Goal: Task Accomplishment & Management: Use online tool/utility

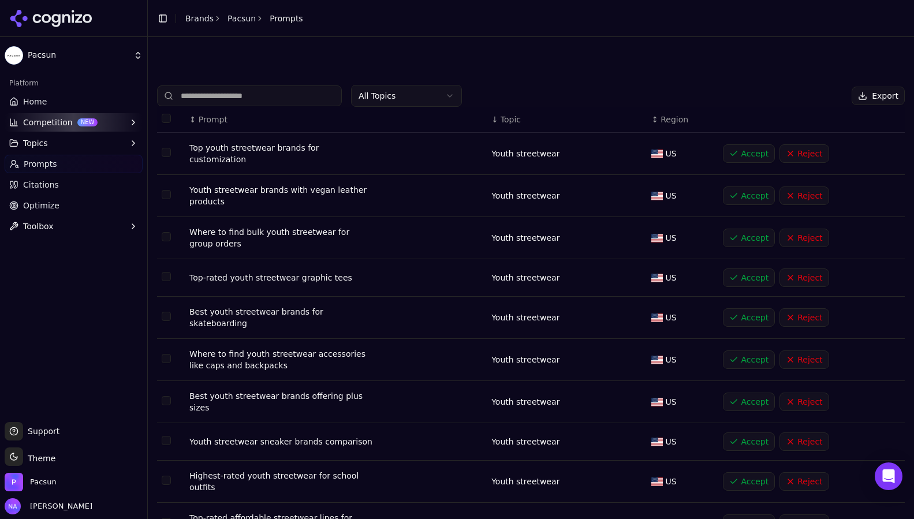
scroll to position [2393, 0]
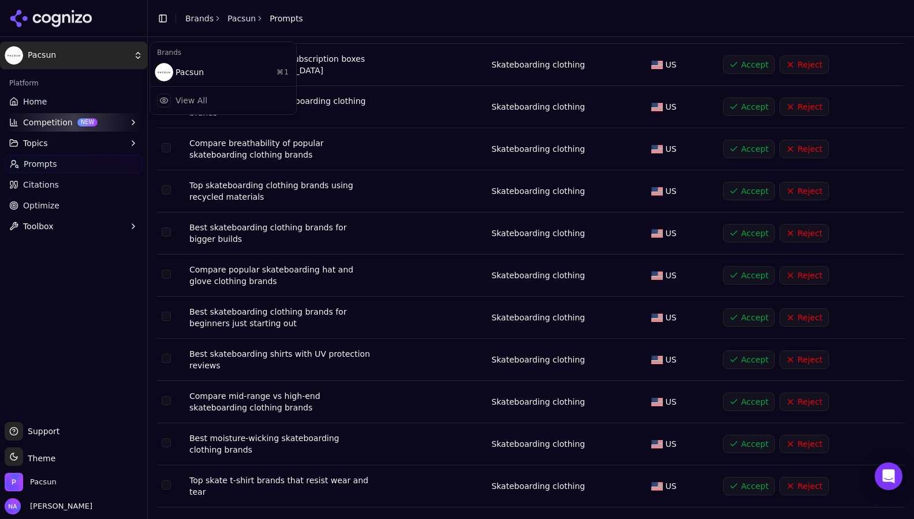
click at [55, 59] on html "Pacsun Platform Home Competition NEW Topics Prompts Citations Optimize Toolbox …" at bounding box center [457, 259] width 914 height 519
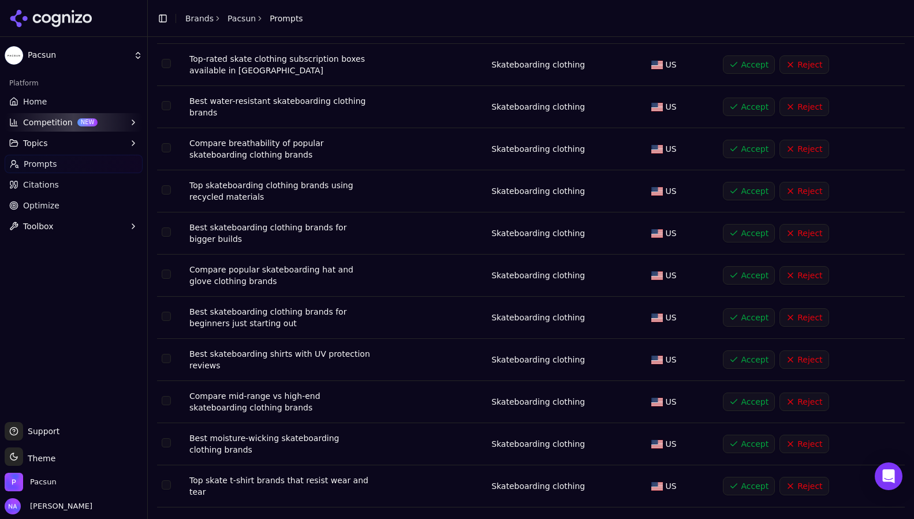
click at [33, 102] on html "Pacsun Platform Home Competition NEW Topics Prompts Citations Optimize Toolbox …" at bounding box center [457, 259] width 914 height 519
click at [33, 102] on span "Home" at bounding box center [35, 102] width 24 height 12
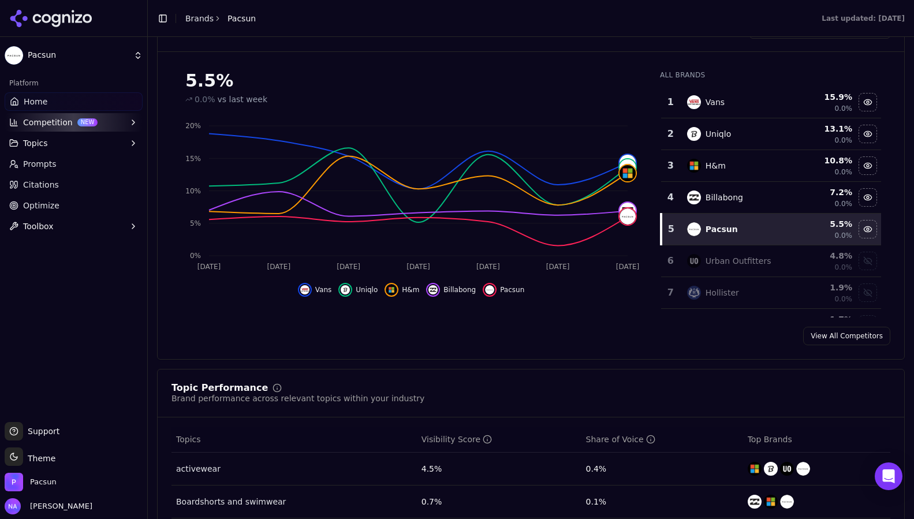
scroll to position [156, 0]
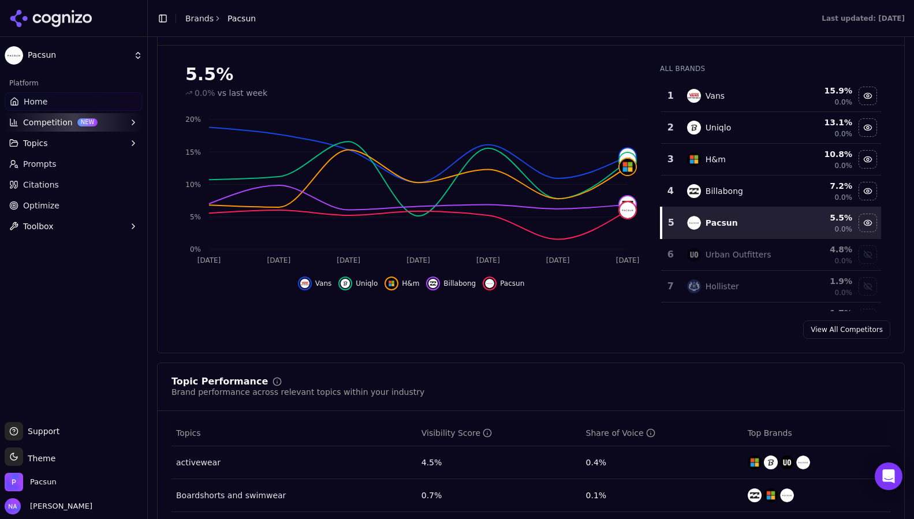
click at [33, 161] on span "Prompts" at bounding box center [39, 164] width 33 height 12
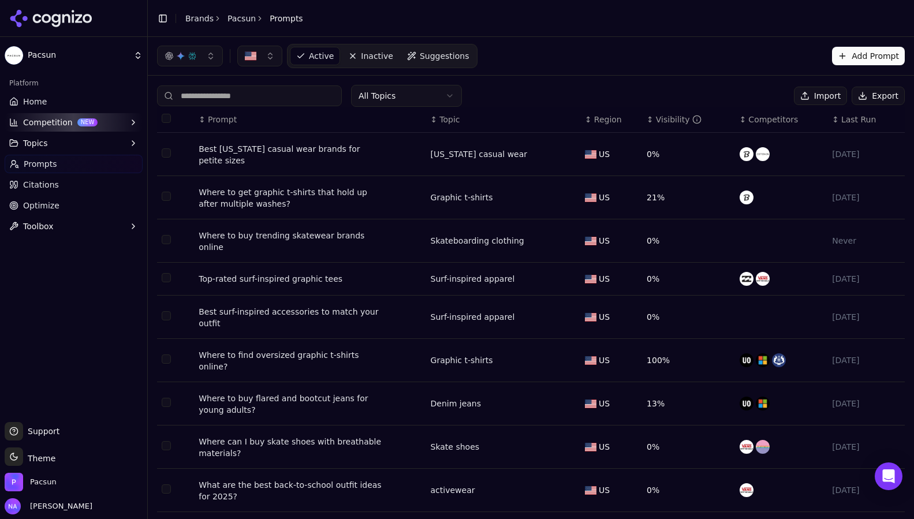
click at [72, 167] on link "Prompts" at bounding box center [74, 164] width 138 height 18
click at [445, 54] on span "Suggestions" at bounding box center [445, 56] width 50 height 12
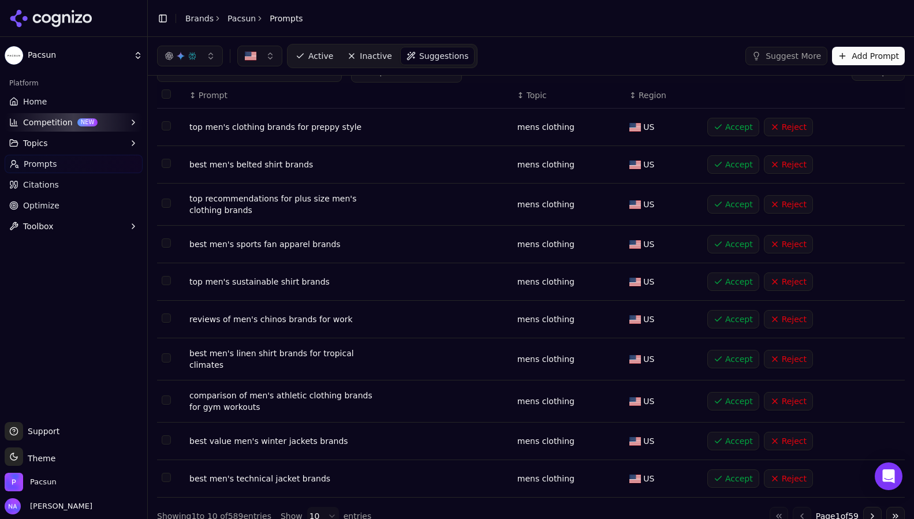
scroll to position [40, 0]
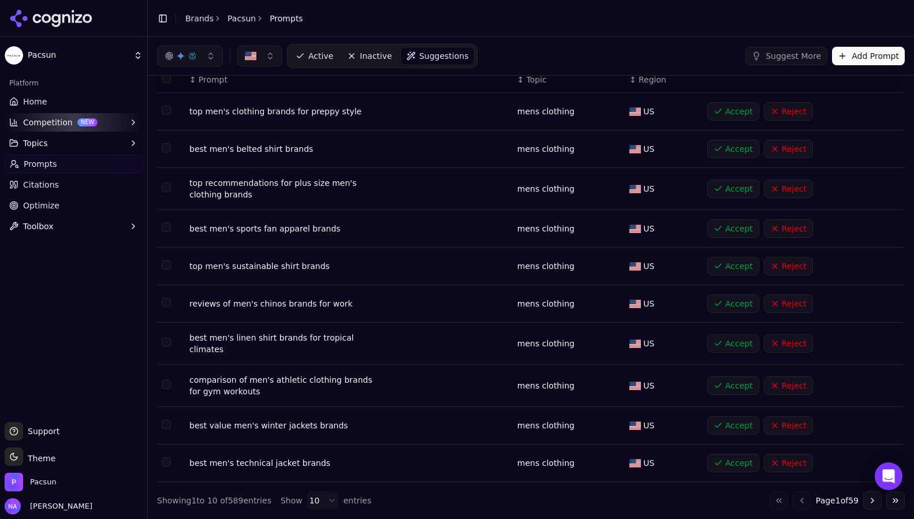
click at [720, 228] on button "Accept" at bounding box center [733, 228] width 52 height 18
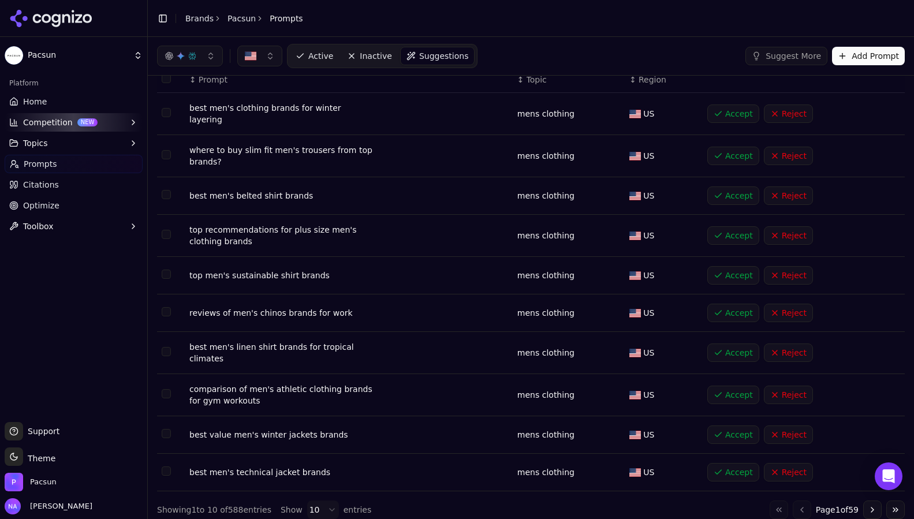
scroll to position [44, 0]
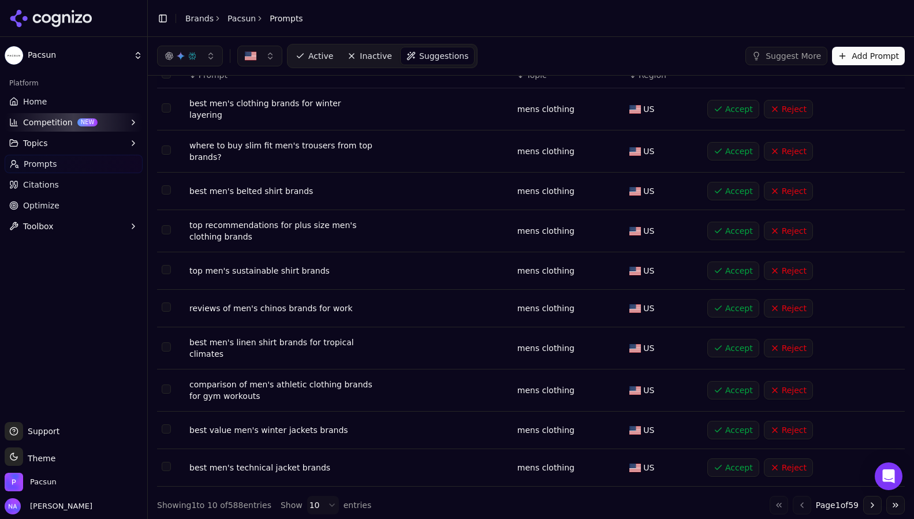
click at [738, 385] on button "Accept" at bounding box center [733, 390] width 52 height 18
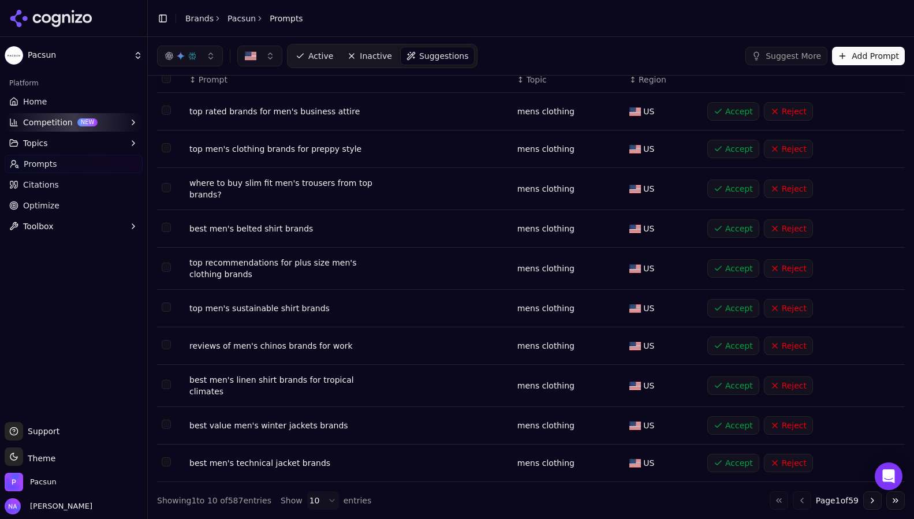
scroll to position [0, 0]
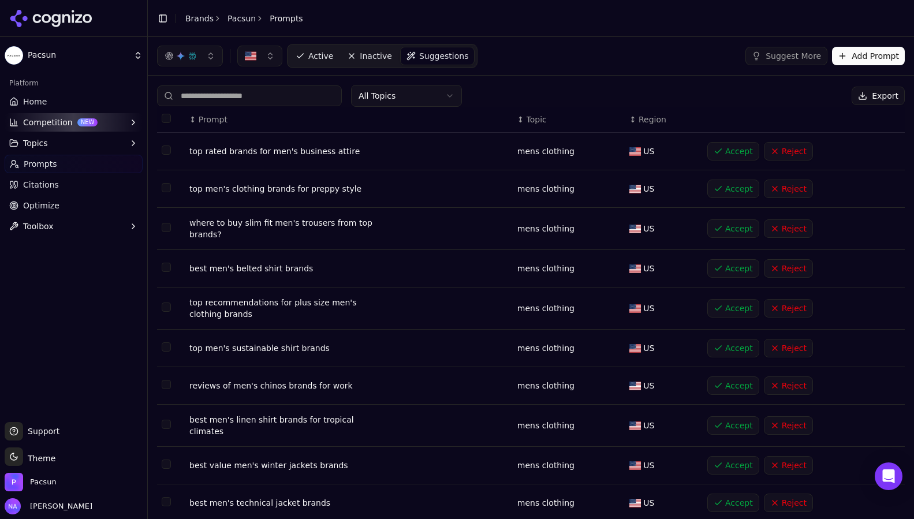
click at [412, 87] on html "Pacsun Platform Home Competition NEW Topics Prompts Citations Optimize Toolbox …" at bounding box center [457, 259] width 914 height 519
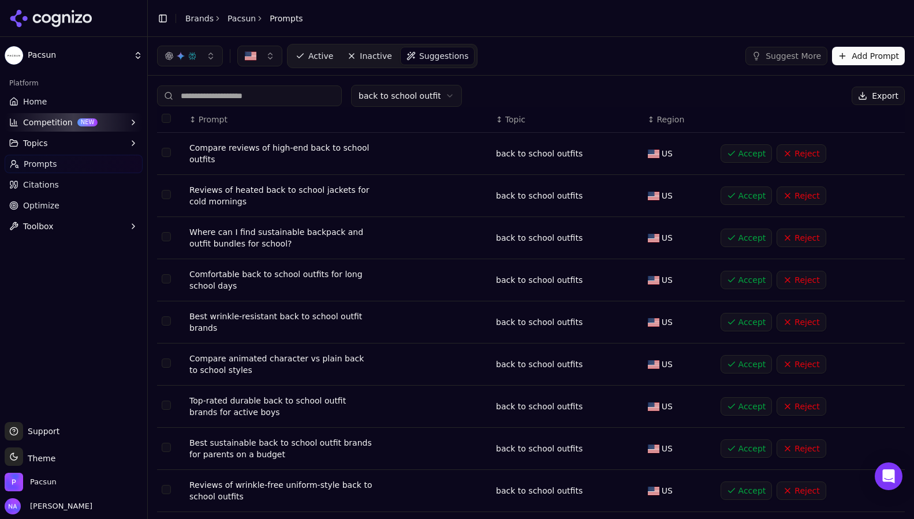
click at [751, 148] on button "Accept" at bounding box center [747, 153] width 52 height 18
click at [728, 286] on button "Accept" at bounding box center [747, 280] width 52 height 18
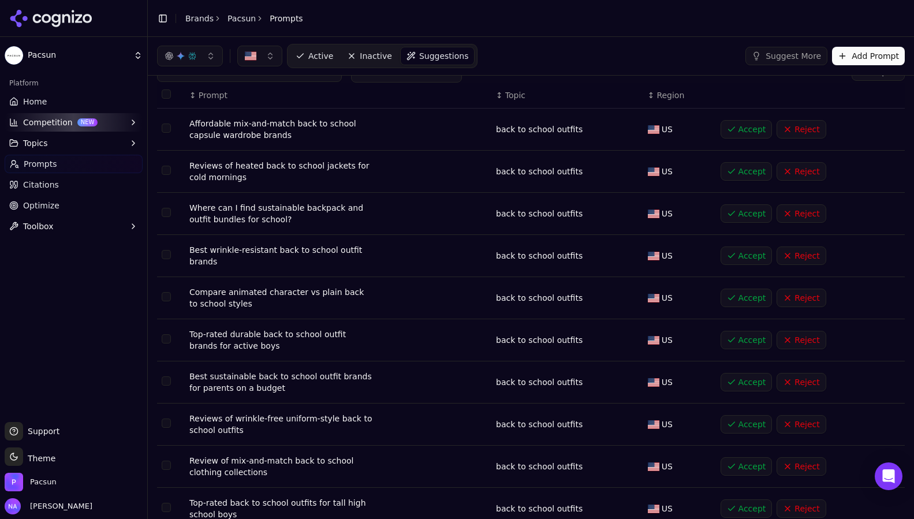
scroll to position [27, 0]
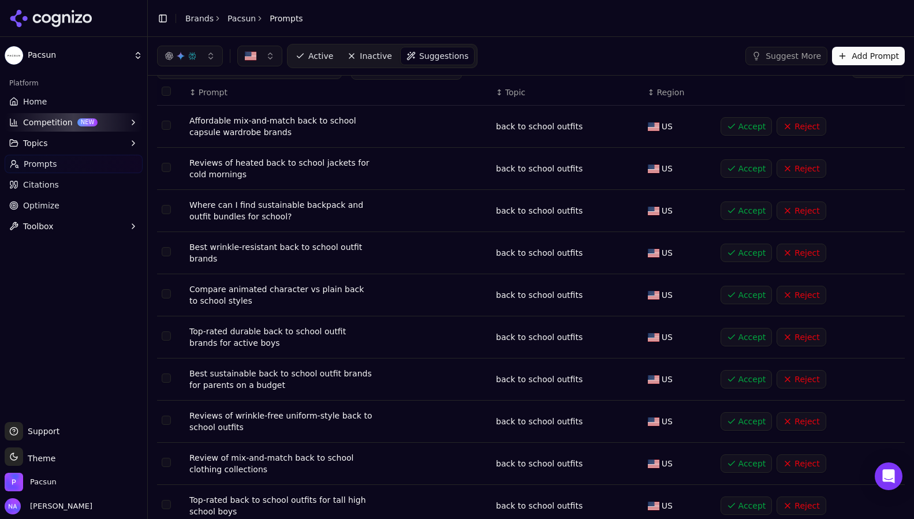
click at [743, 376] on button "Accept" at bounding box center [747, 379] width 52 height 18
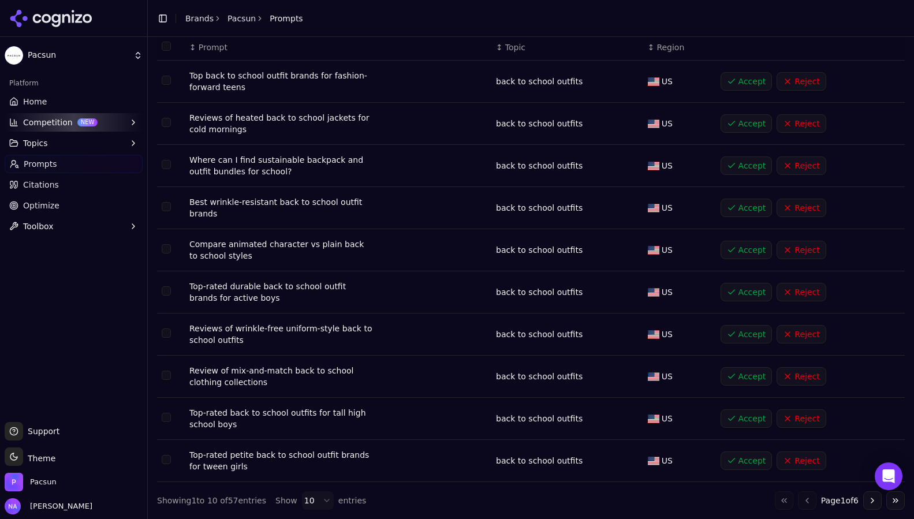
click at [752, 461] on button "Accept" at bounding box center [747, 460] width 52 height 18
click at [874, 501] on button "Go to next page" at bounding box center [872, 500] width 18 height 18
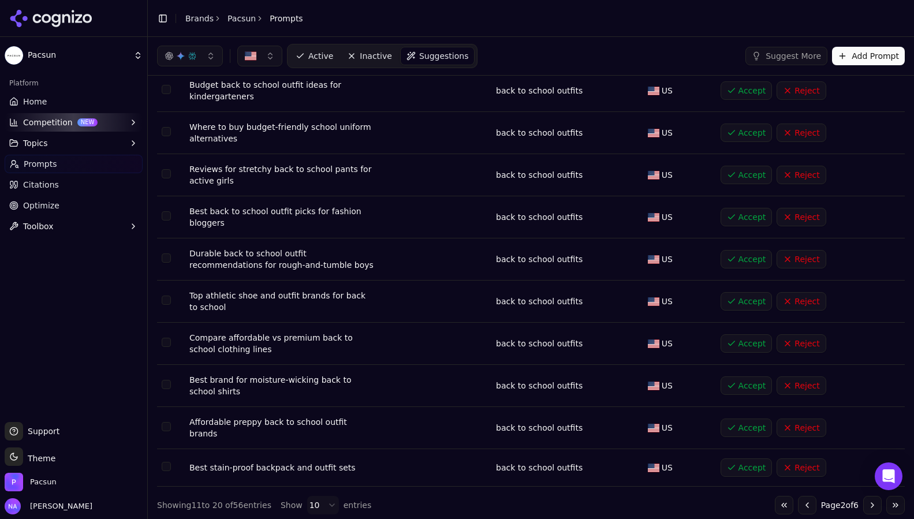
scroll to position [0, 0]
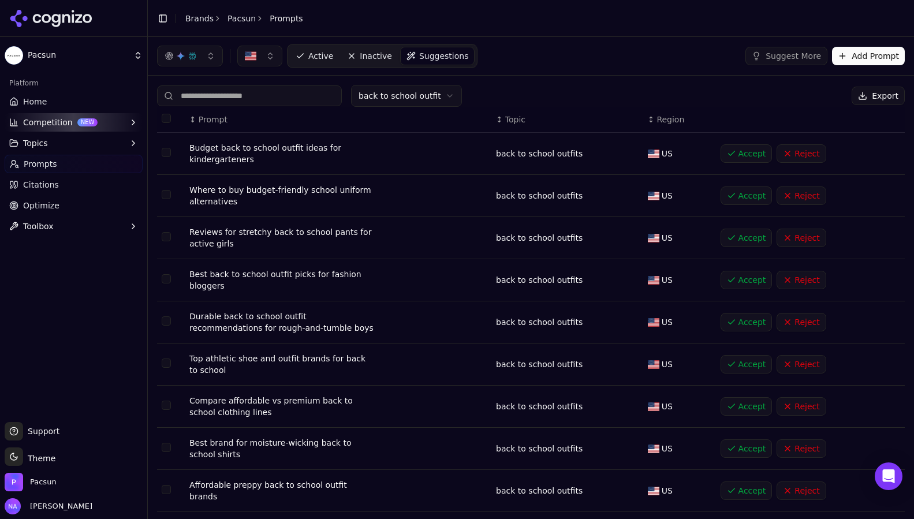
click at [747, 194] on button "Accept" at bounding box center [747, 195] width 52 height 18
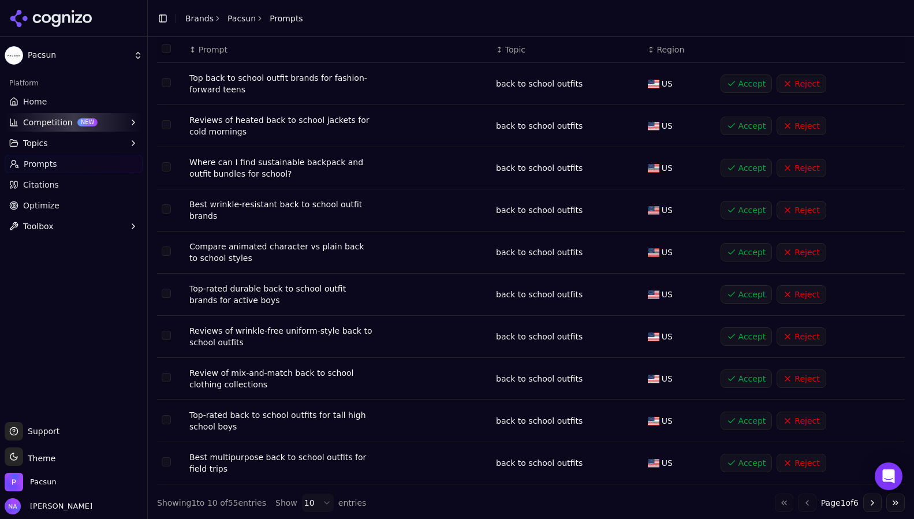
scroll to position [72, 0]
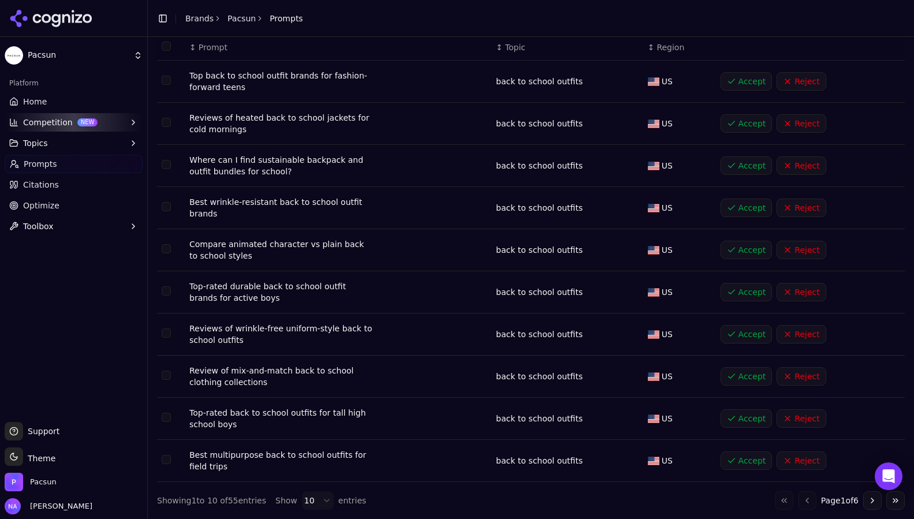
click at [872, 501] on button "Go to next page" at bounding box center [872, 500] width 18 height 18
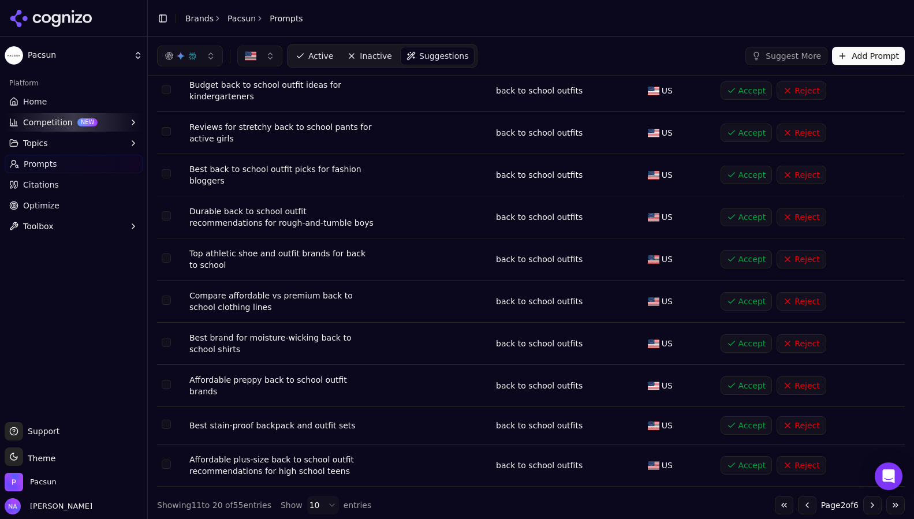
click at [742, 304] on button "Accept" at bounding box center [747, 301] width 52 height 18
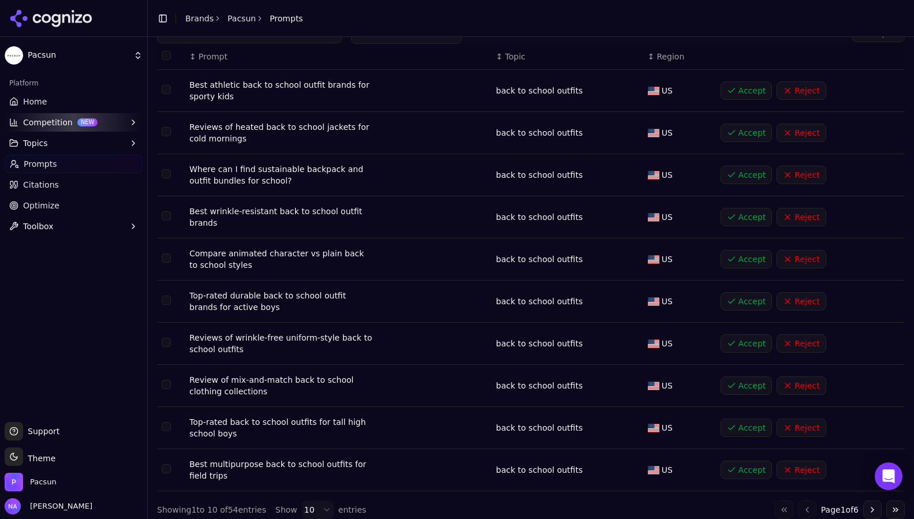
scroll to position [72, 0]
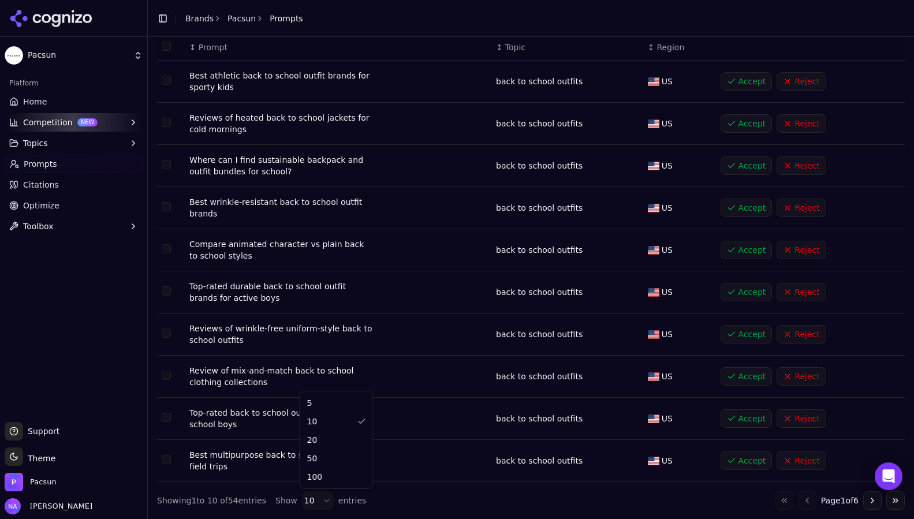
click at [322, 501] on html "Pacsun Platform Home Competition NEW Topics Prompts Citations Optimize Toolbox …" at bounding box center [457, 259] width 914 height 519
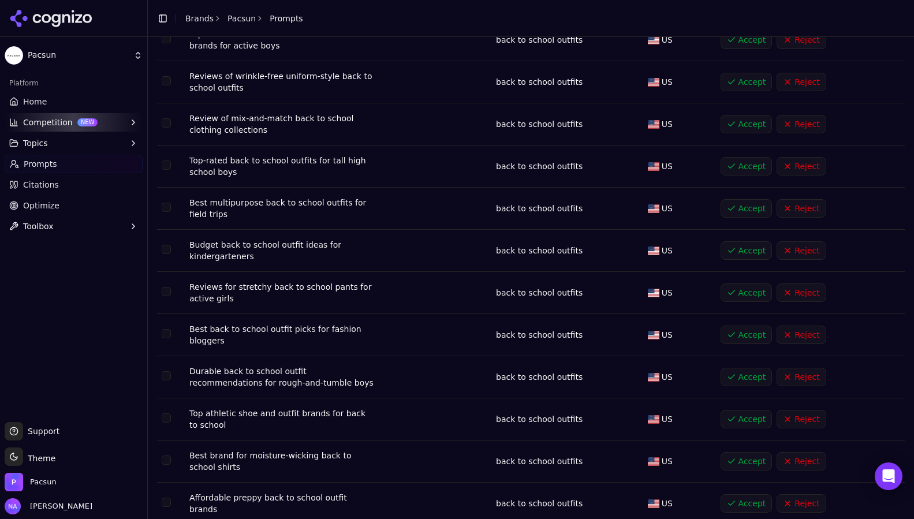
scroll to position [333, 0]
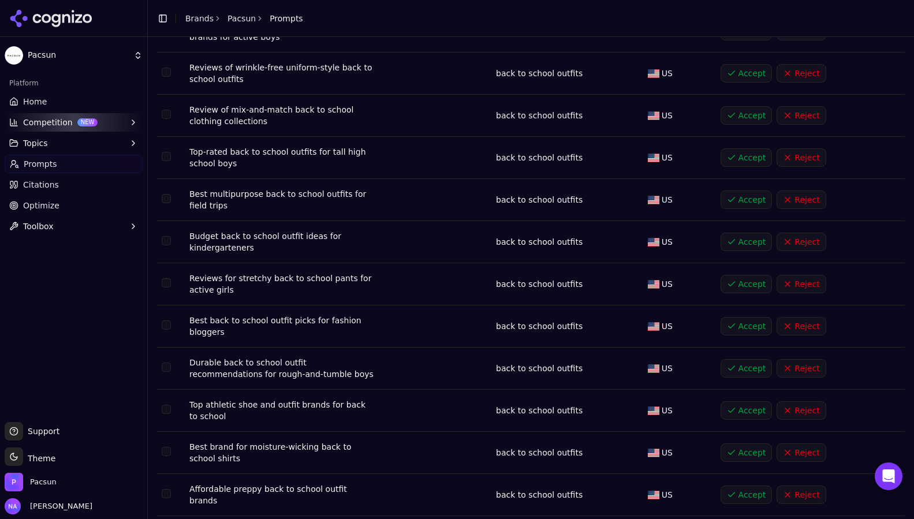
click at [740, 326] on button "Accept" at bounding box center [747, 326] width 52 height 18
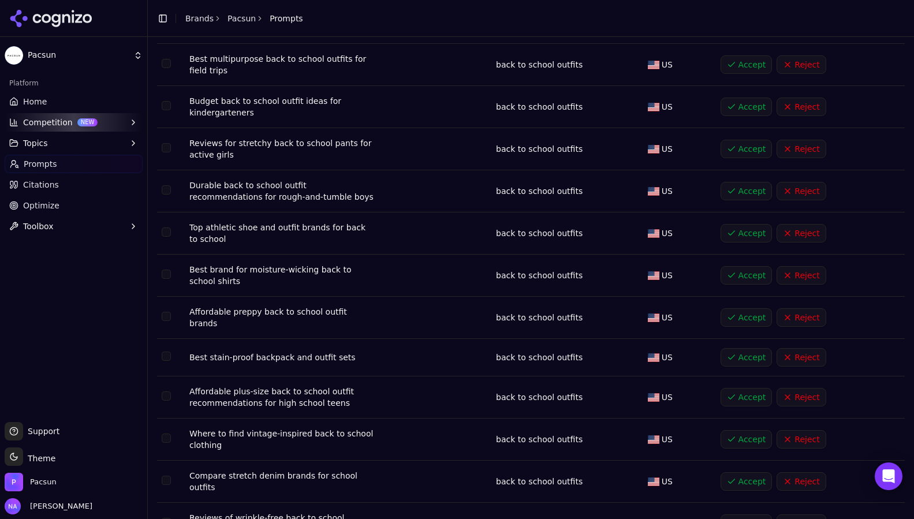
scroll to position [471, 0]
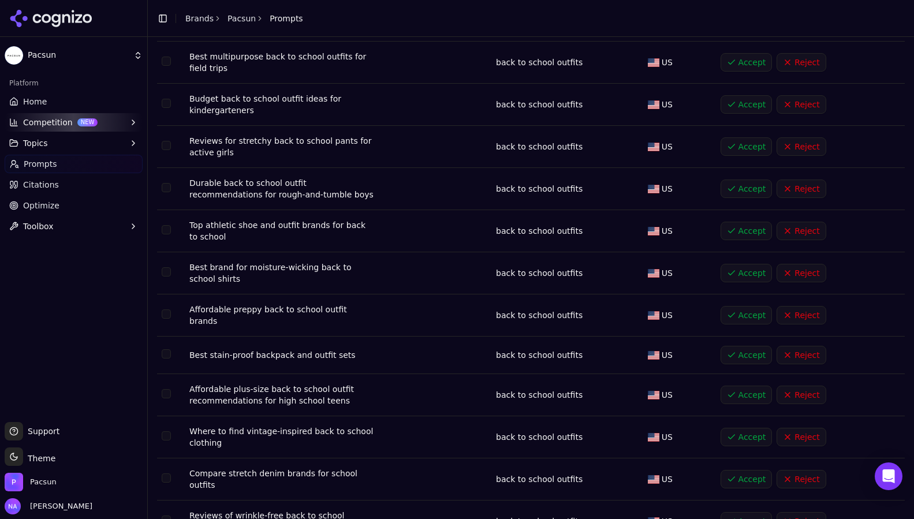
click at [749, 431] on button "Accept" at bounding box center [747, 437] width 52 height 18
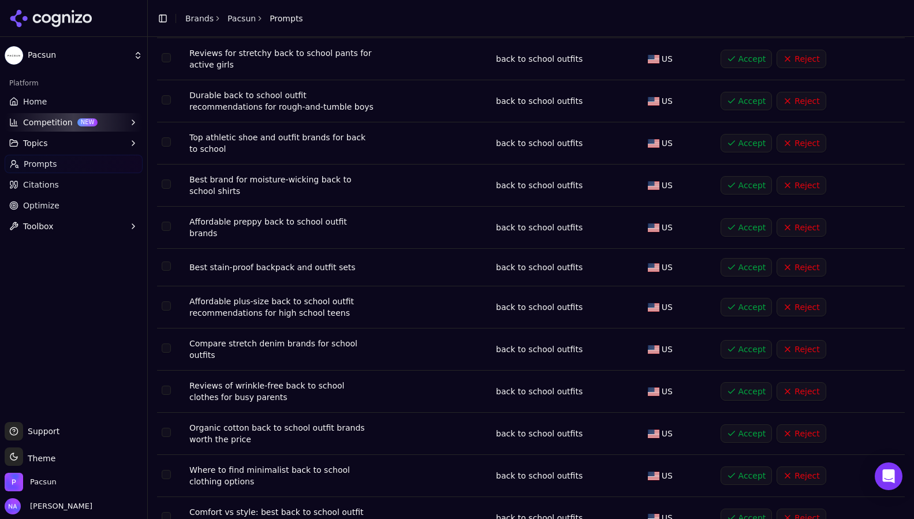
scroll to position [568, 0]
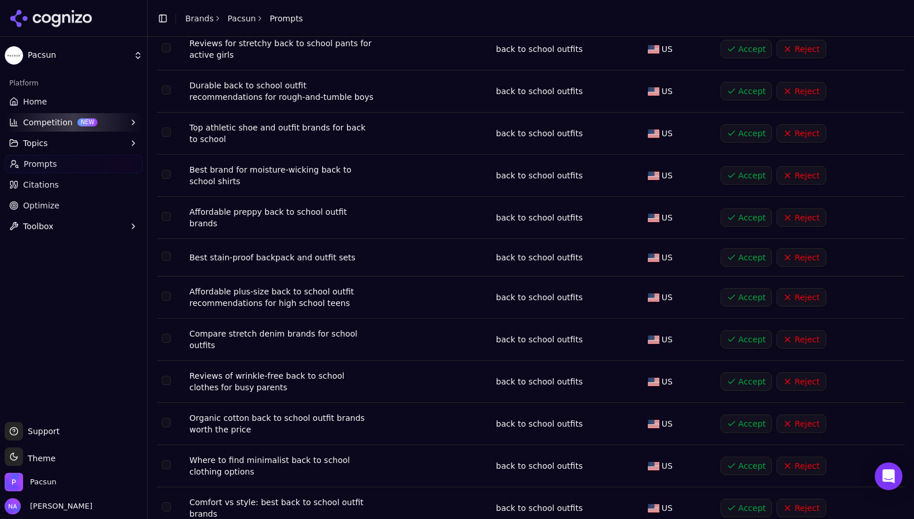
click at [751, 459] on button "Accept" at bounding box center [747, 466] width 52 height 18
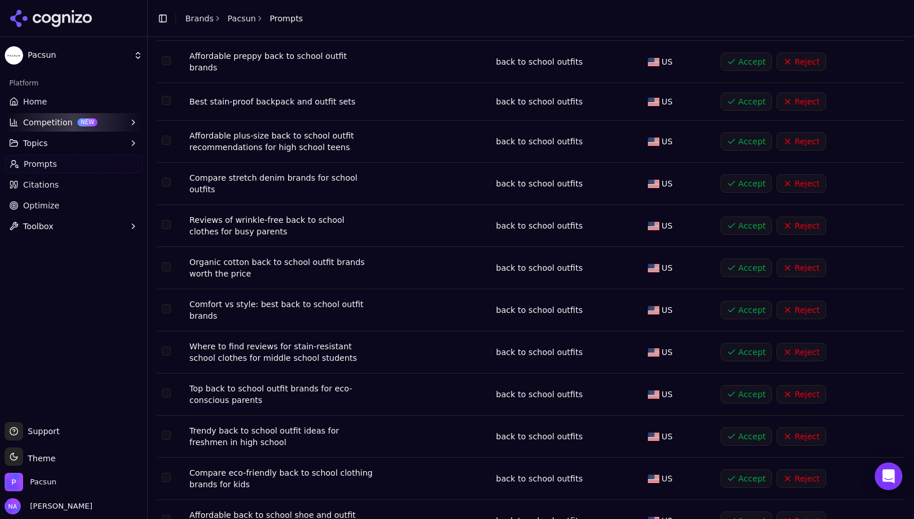
scroll to position [731, 0]
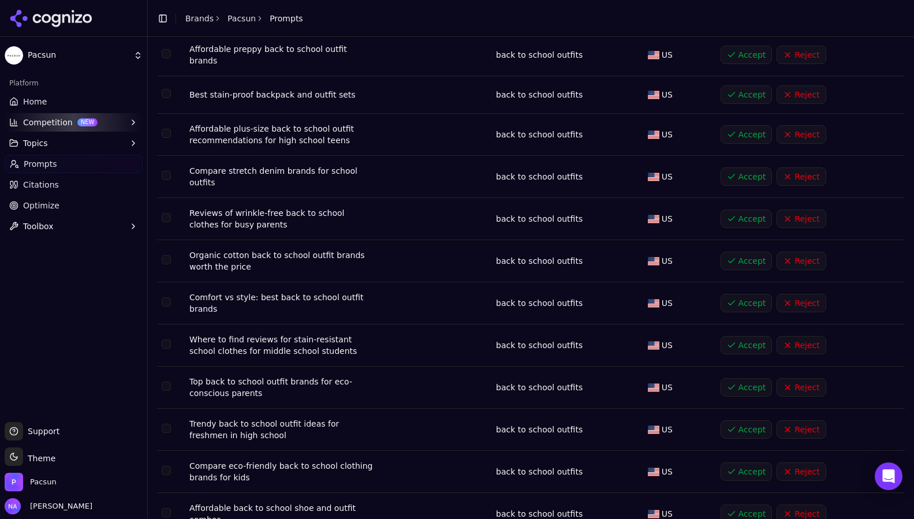
click at [744, 424] on button "Accept" at bounding box center [747, 429] width 52 height 18
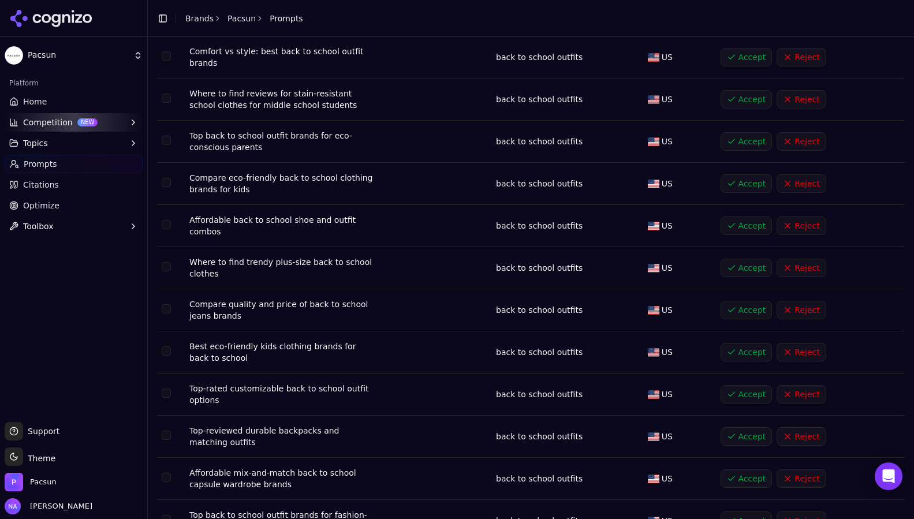
scroll to position [988, 0]
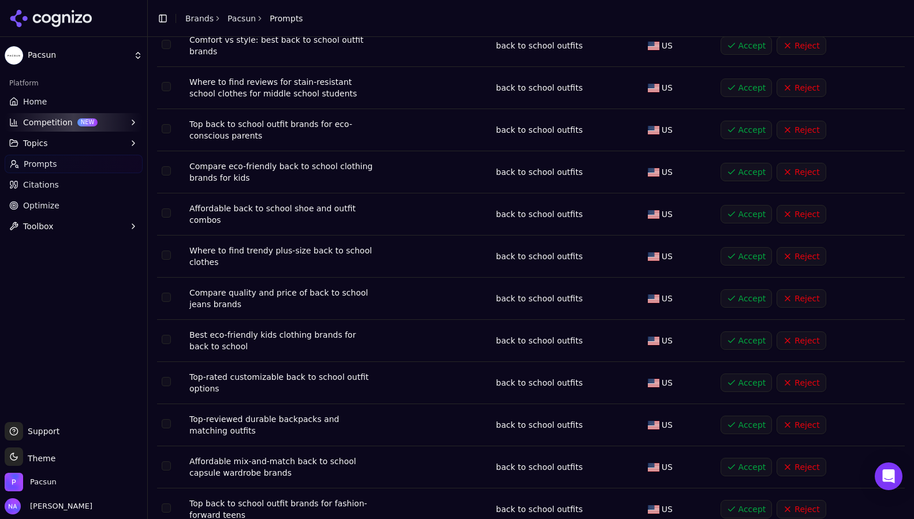
click at [806, 416] on button "Reject" at bounding box center [801, 425] width 49 height 18
click at [744, 458] on button "Accept" at bounding box center [747, 467] width 52 height 18
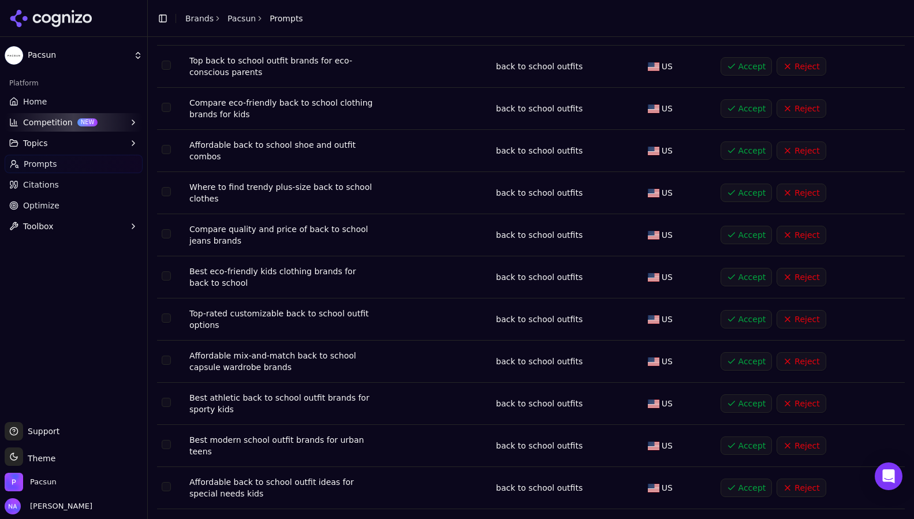
scroll to position [1053, 0]
click at [749, 441] on button "Accept" at bounding box center [747, 445] width 52 height 18
click at [759, 478] on button "Accept" at bounding box center [747, 487] width 52 height 18
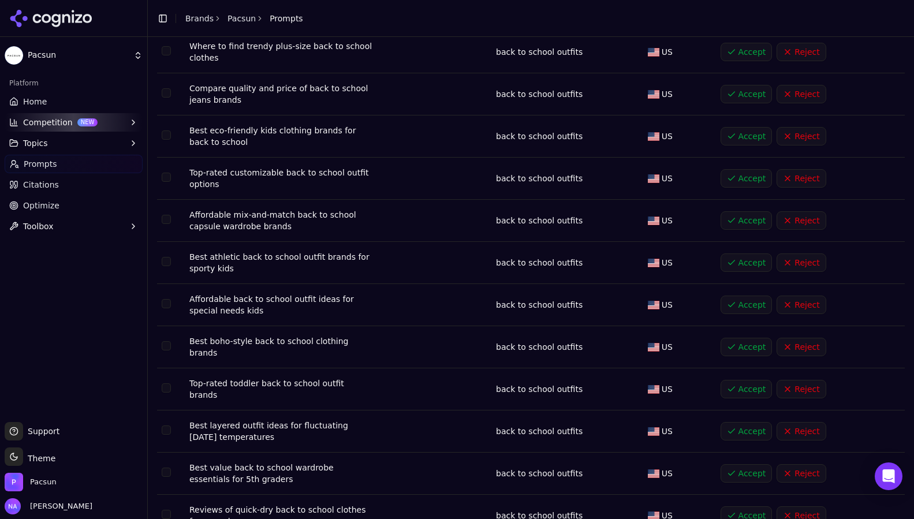
scroll to position [1193, 0]
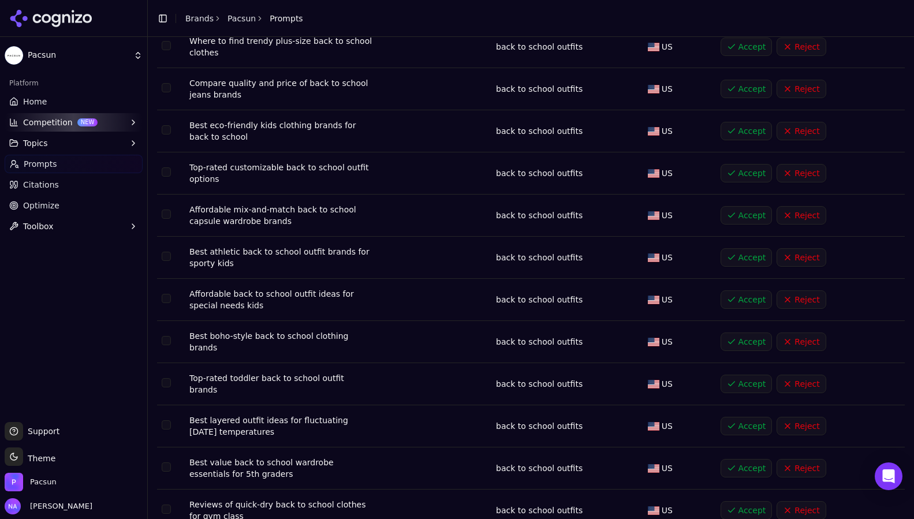
click at [804, 375] on button "Reject" at bounding box center [801, 384] width 49 height 18
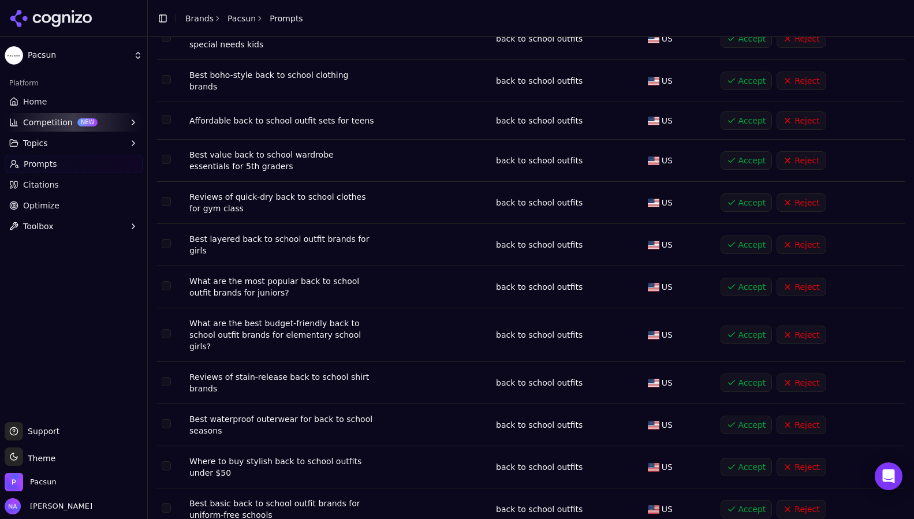
scroll to position [1467, 0]
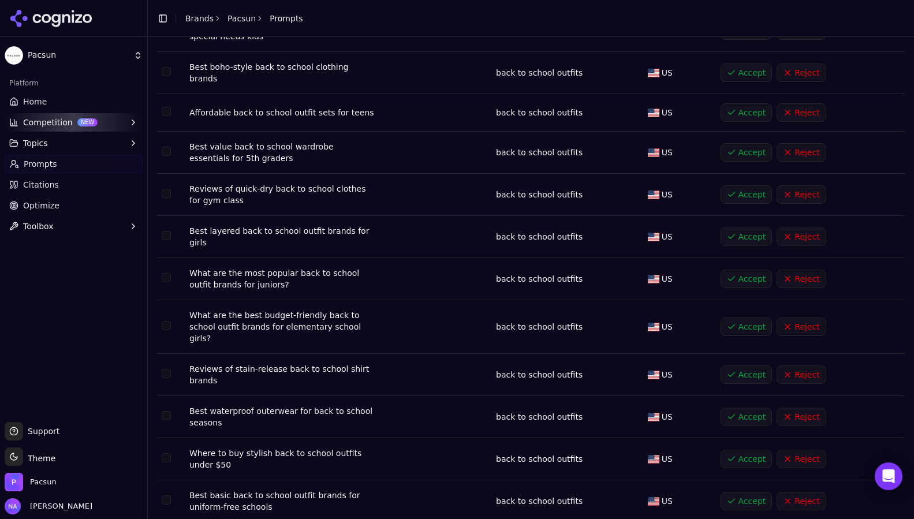
click at [803, 365] on button "Reject" at bounding box center [801, 374] width 49 height 18
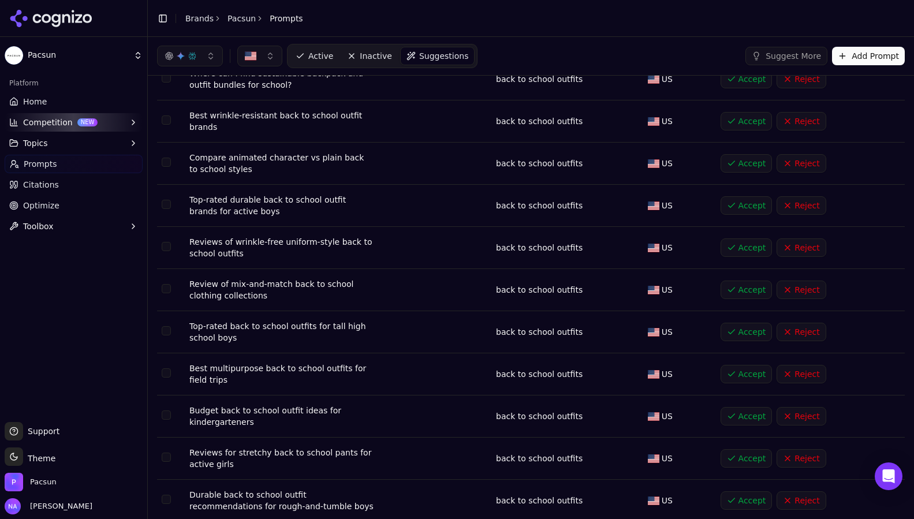
scroll to position [0, 0]
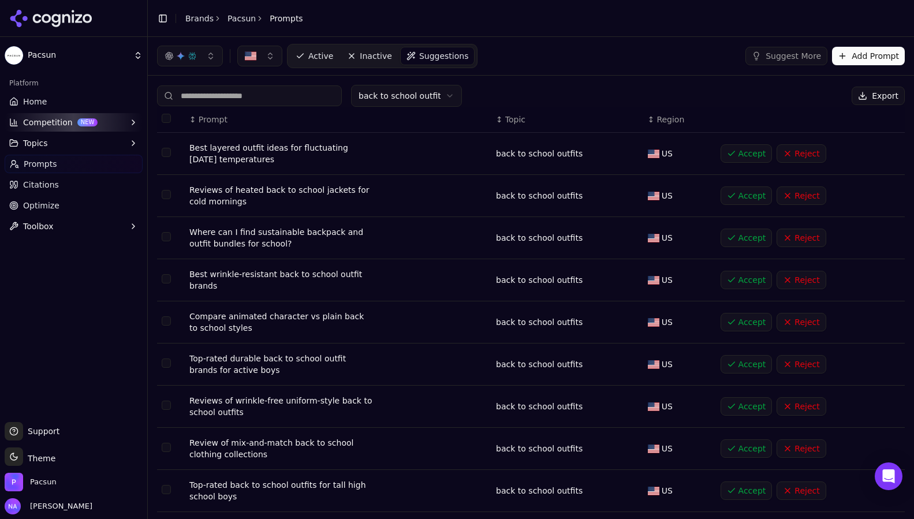
click at [416, 96] on html "Pacsun Platform Home Competition NEW Topics Prompts Citations Optimize Toolbox …" at bounding box center [457, 259] width 914 height 519
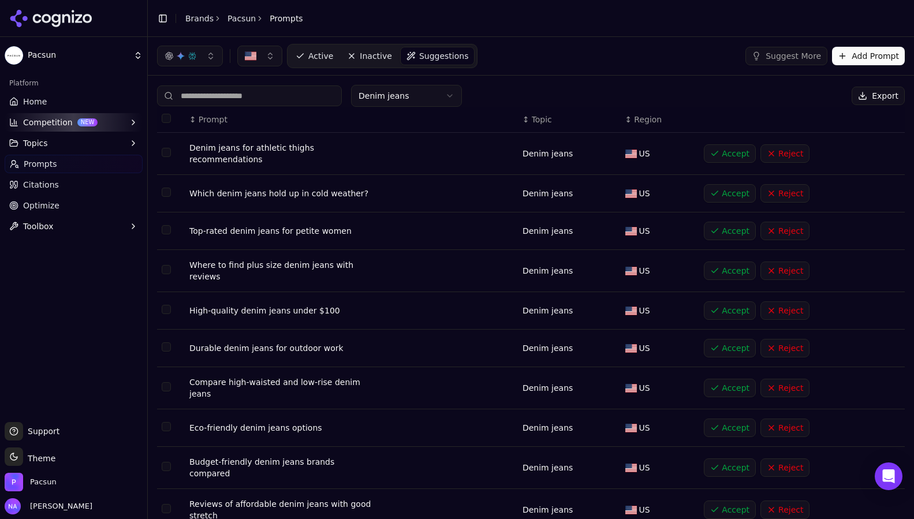
click at [728, 155] on button "Accept" at bounding box center [730, 153] width 52 height 18
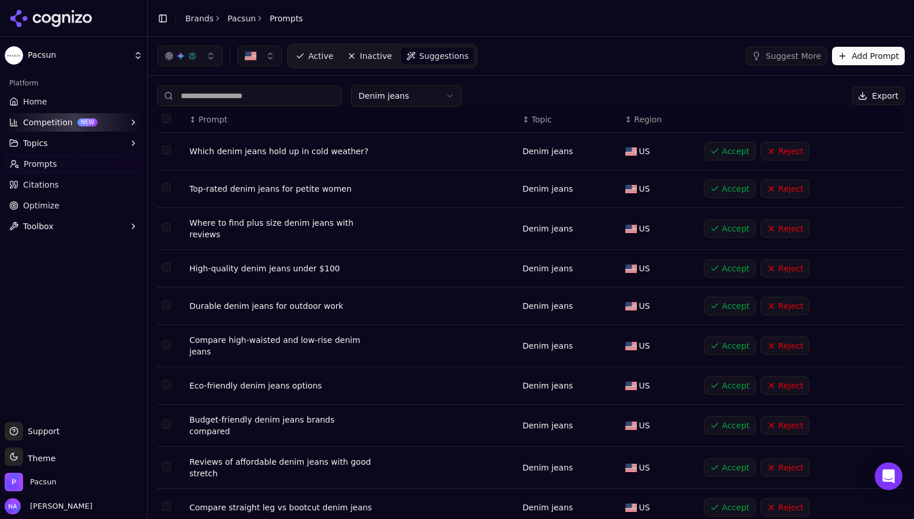
click at [726, 190] on button "Accept" at bounding box center [730, 189] width 52 height 18
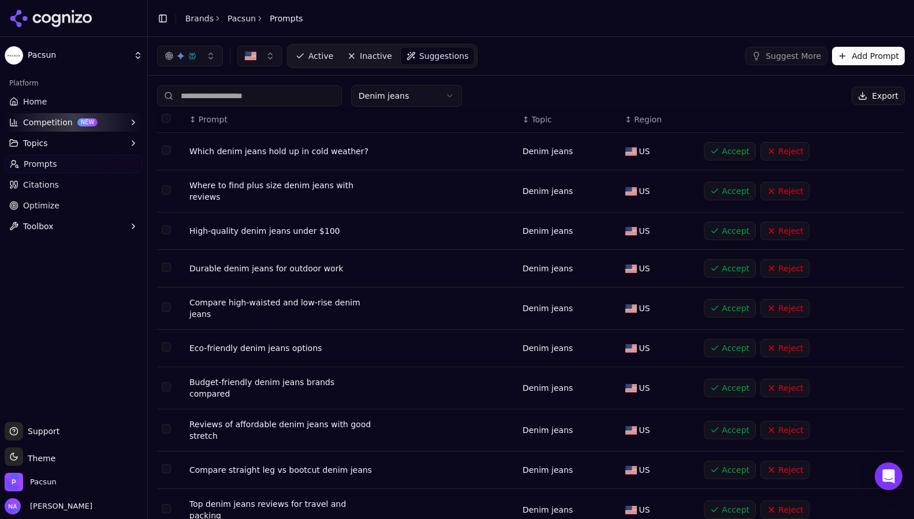
click at [725, 227] on button "Accept" at bounding box center [730, 231] width 52 height 18
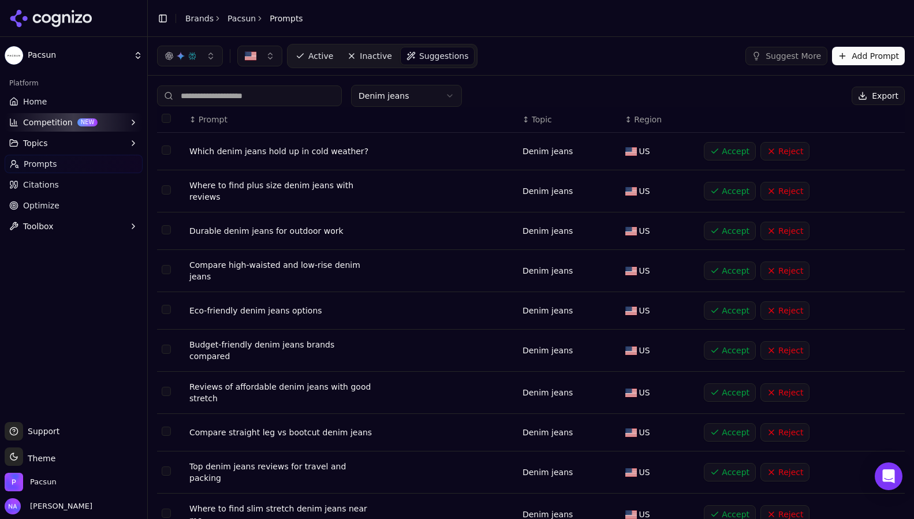
click at [721, 262] on button "Accept" at bounding box center [730, 271] width 52 height 18
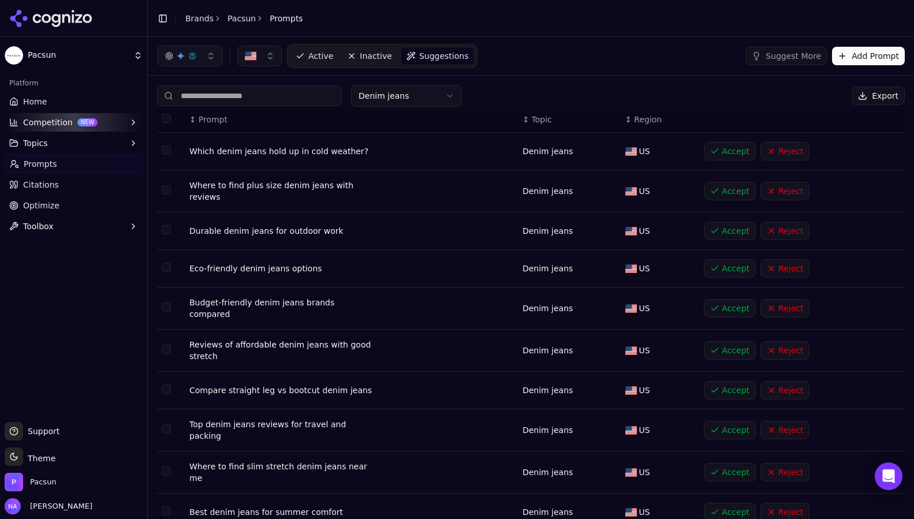
click at [721, 260] on button "Accept" at bounding box center [730, 268] width 52 height 18
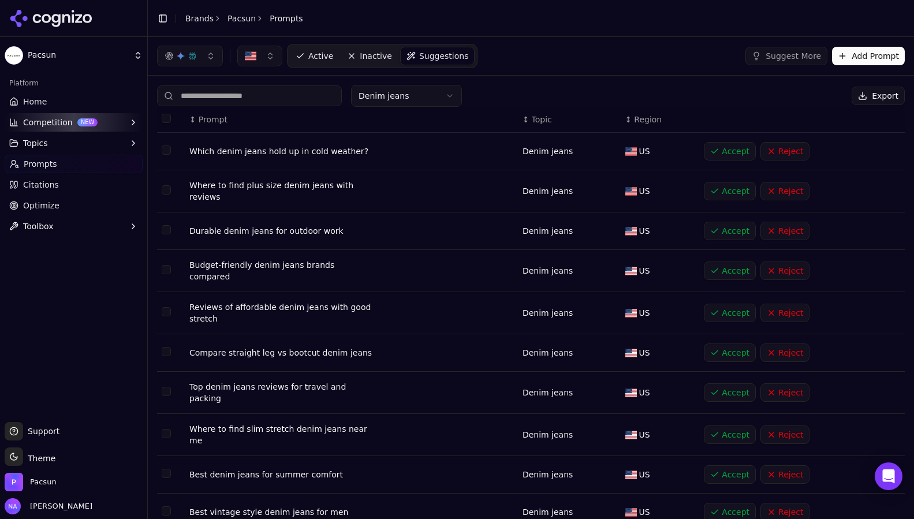
click at [721, 262] on button "Accept" at bounding box center [730, 271] width 52 height 18
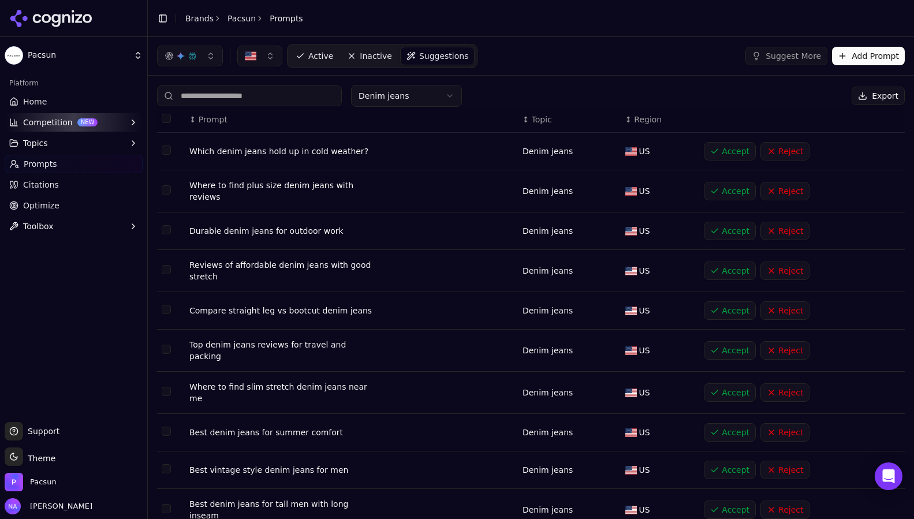
click at [721, 301] on button "Accept" at bounding box center [730, 310] width 52 height 18
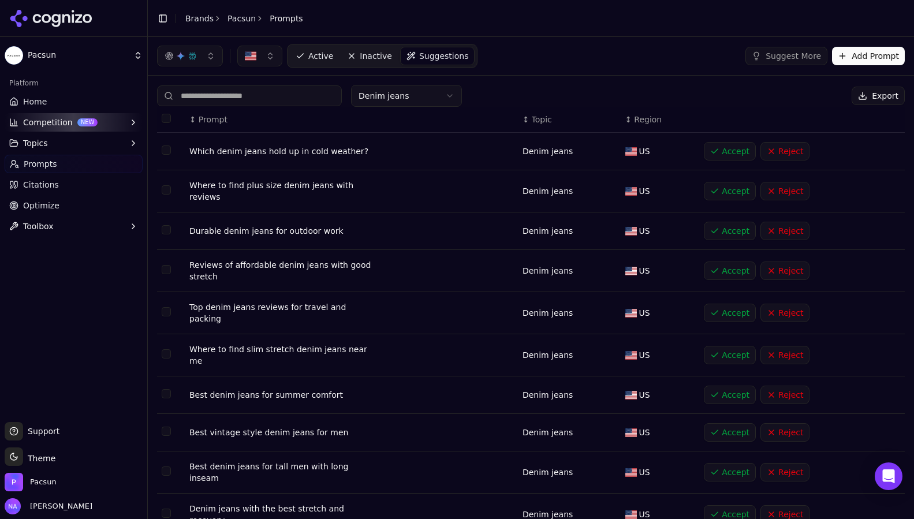
drag, startPoint x: 721, startPoint y: 337, endPoint x: 692, endPoint y: 338, distance: 29.5
click at [692, 338] on tr "Where to find slim stretch denim jeans near me Denim jeans US Accept Reject" at bounding box center [531, 355] width 748 height 42
click at [729, 386] on button "Accept" at bounding box center [730, 395] width 52 height 18
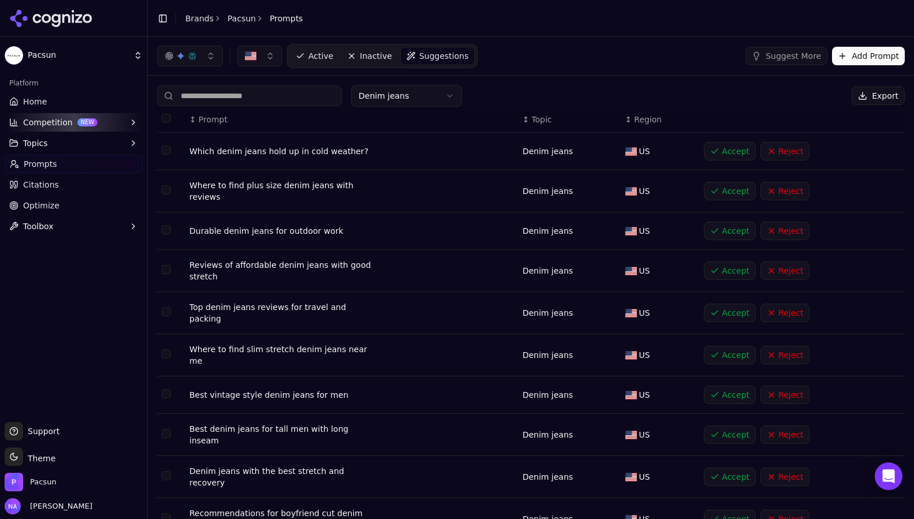
click at [729, 386] on button "Accept" at bounding box center [730, 395] width 52 height 18
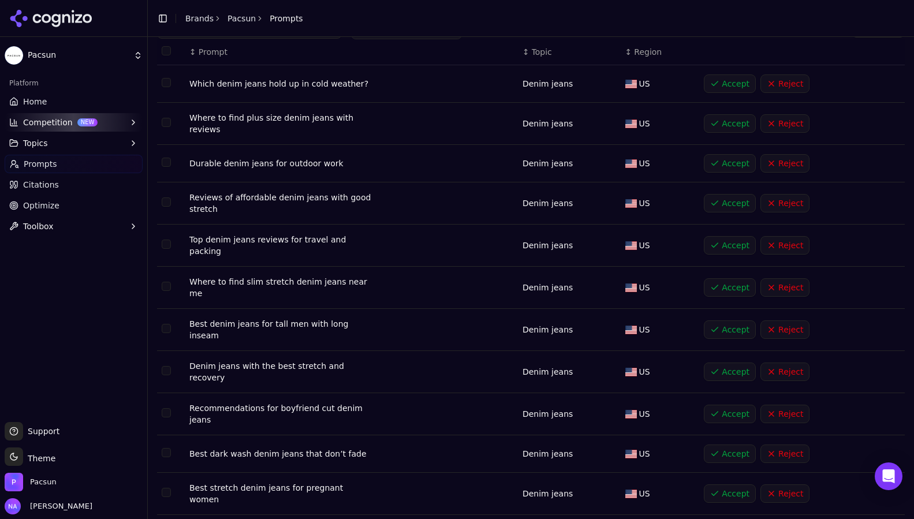
scroll to position [77, 0]
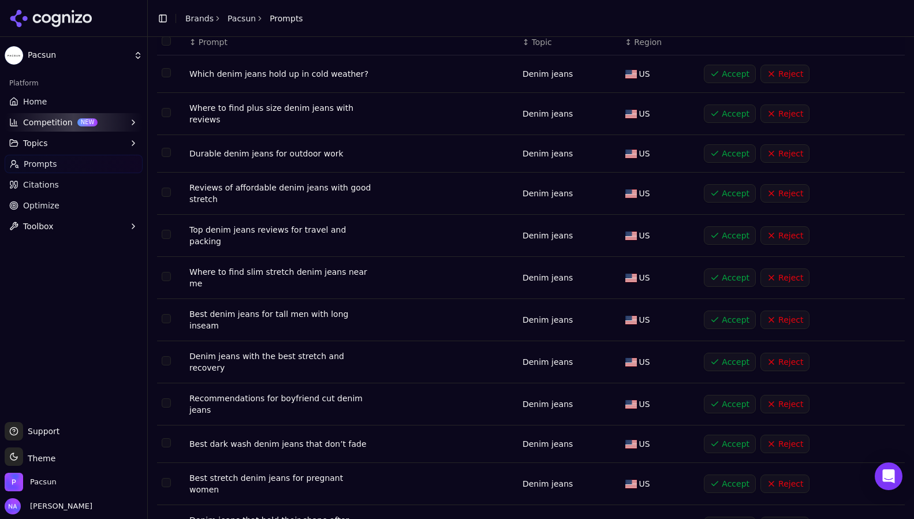
click at [729, 395] on button "Accept" at bounding box center [730, 404] width 52 height 18
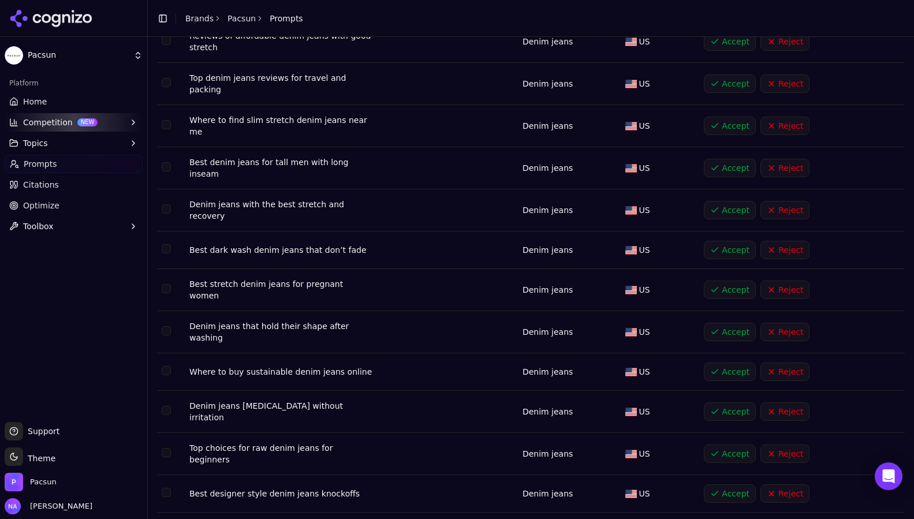
scroll to position [245, 0]
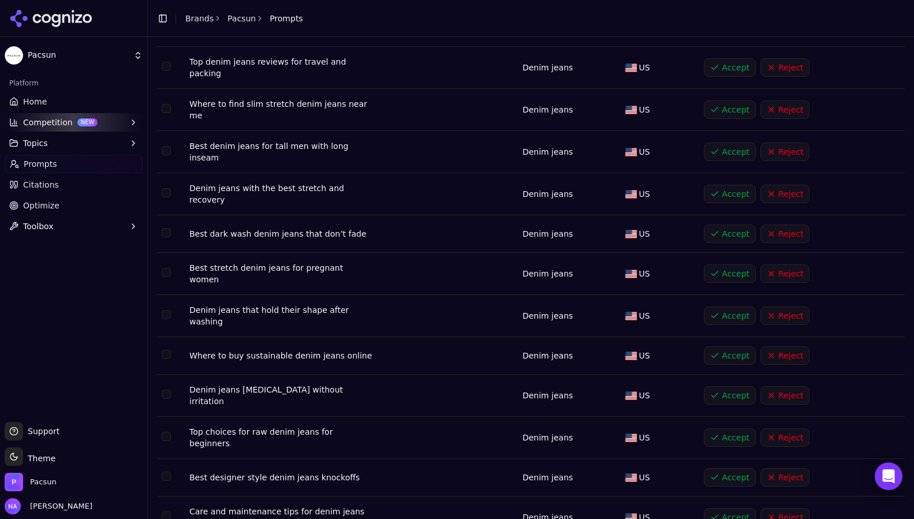
click at [726, 346] on button "Accept" at bounding box center [730, 355] width 52 height 18
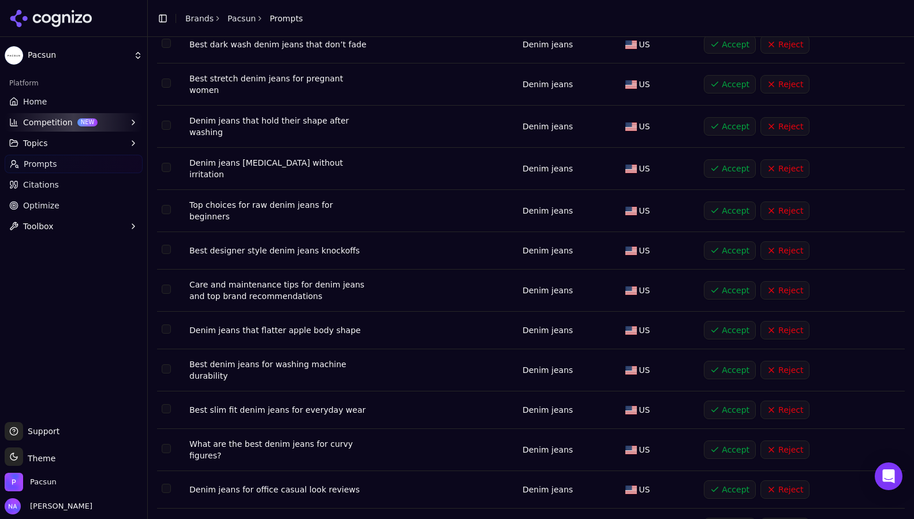
scroll to position [467, 0]
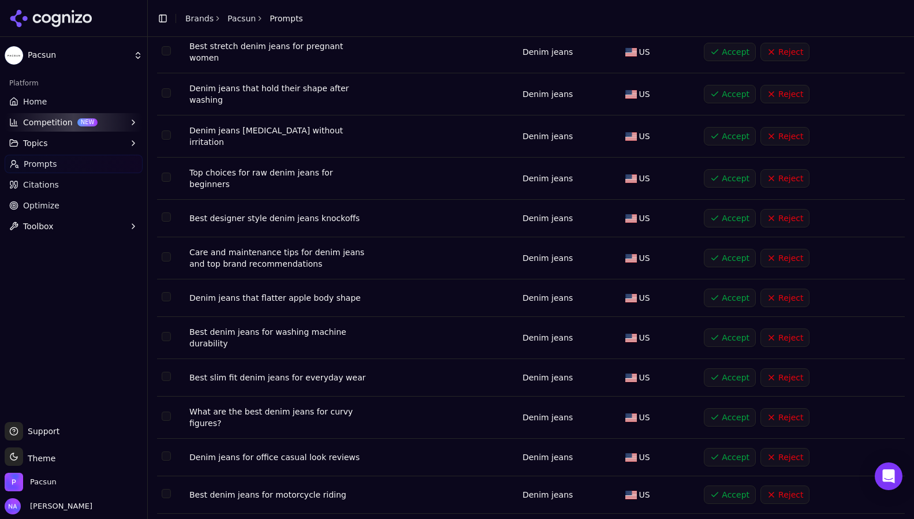
click at [740, 368] on button "Accept" at bounding box center [730, 377] width 52 height 18
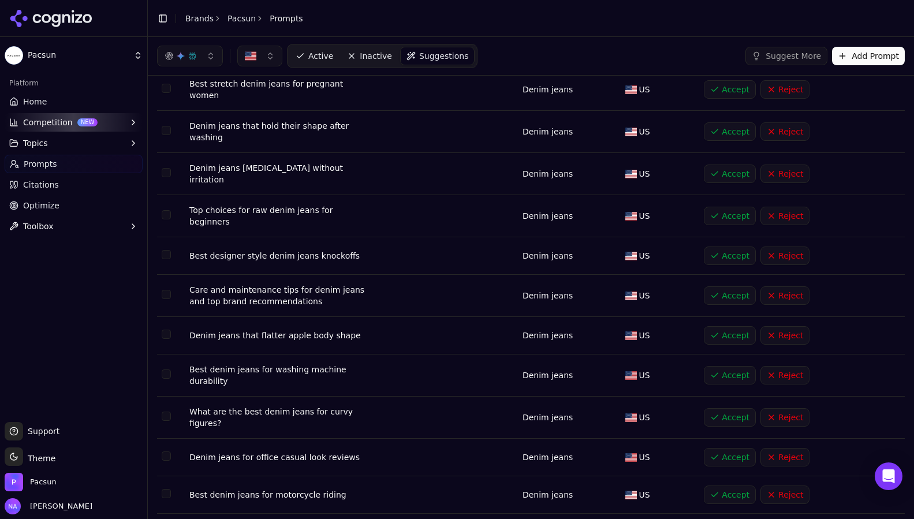
scroll to position [0, 0]
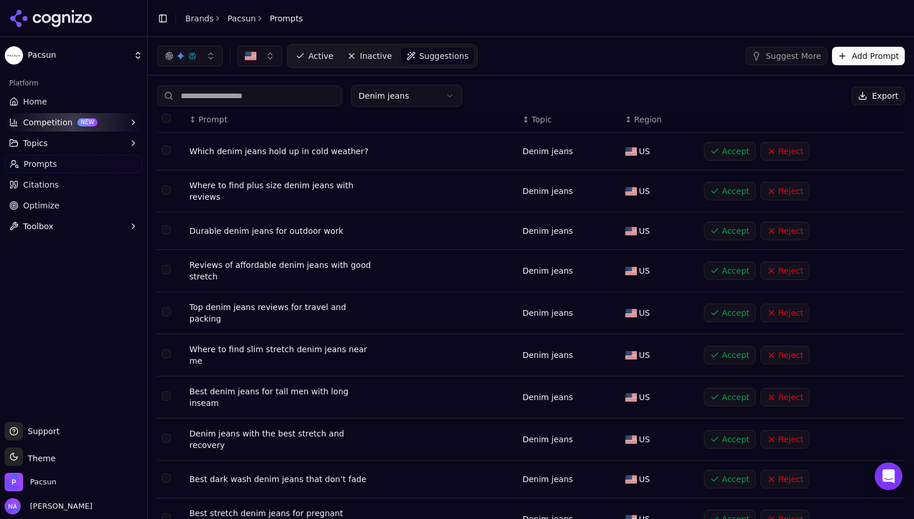
click at [416, 93] on html "Pacsun Platform Home Competition NEW Topics Prompts Citations Optimize Toolbox …" at bounding box center [457, 259] width 914 height 519
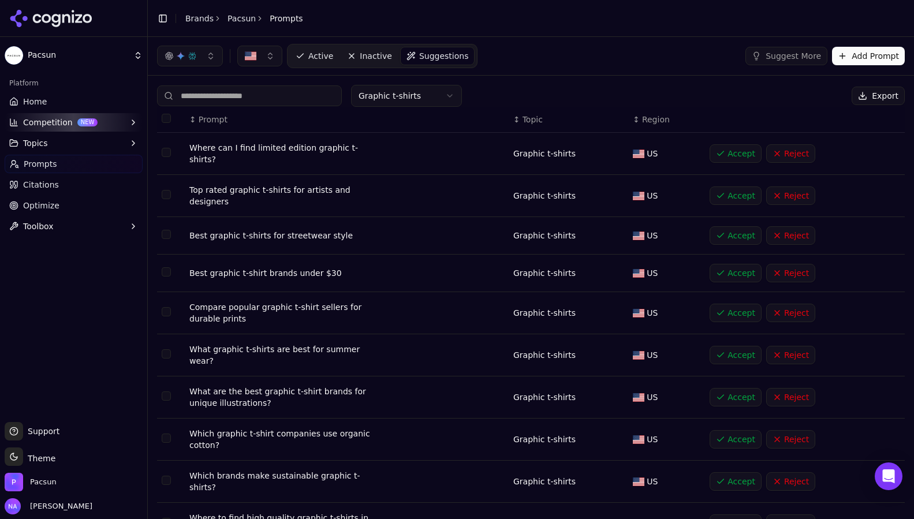
click at [730, 193] on button "Accept" at bounding box center [736, 195] width 52 height 18
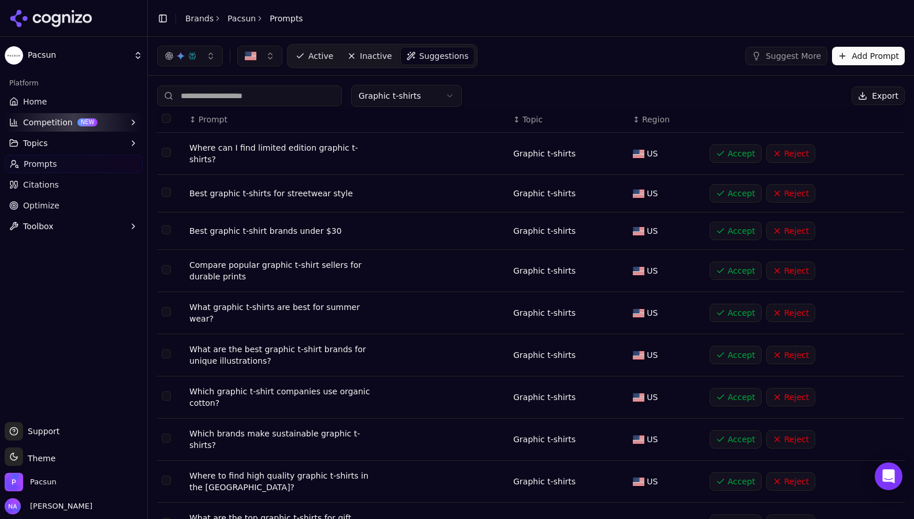
click at [727, 223] on button "Accept" at bounding box center [736, 231] width 52 height 18
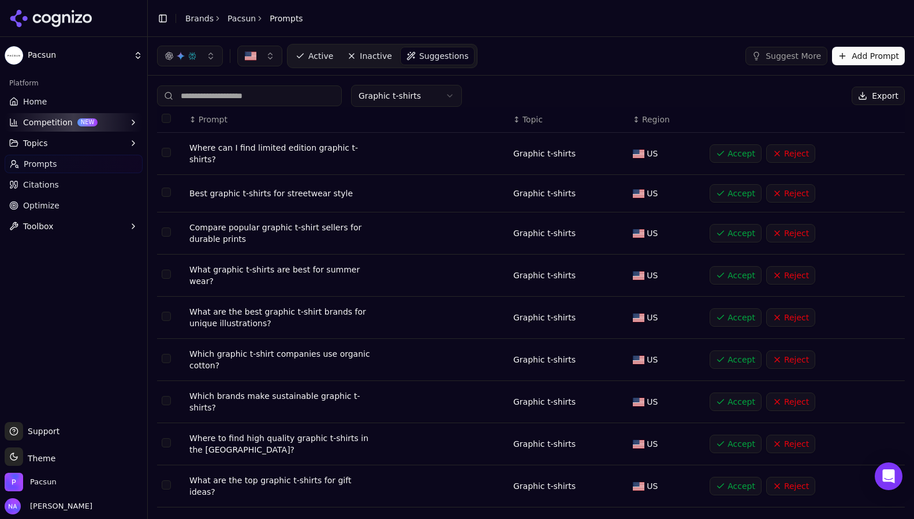
click at [732, 191] on button "Accept" at bounding box center [736, 193] width 52 height 18
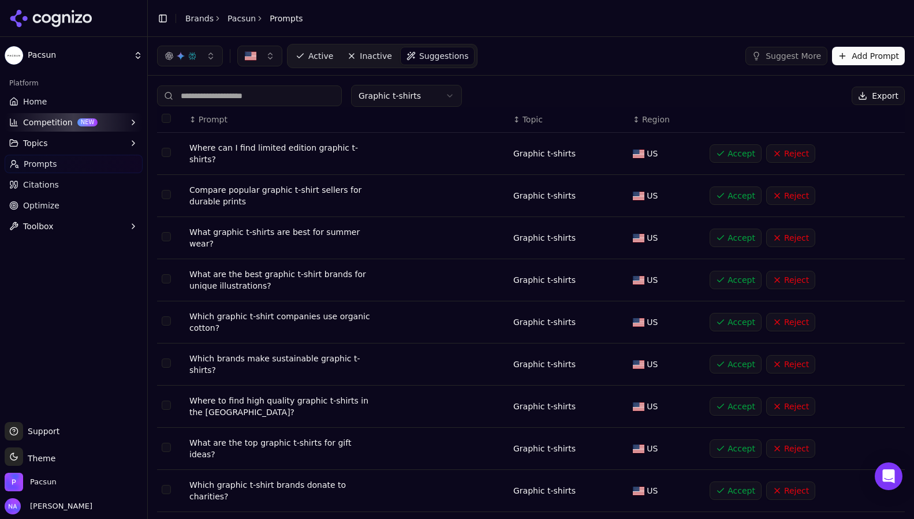
click at [734, 230] on button "Accept" at bounding box center [736, 238] width 52 height 18
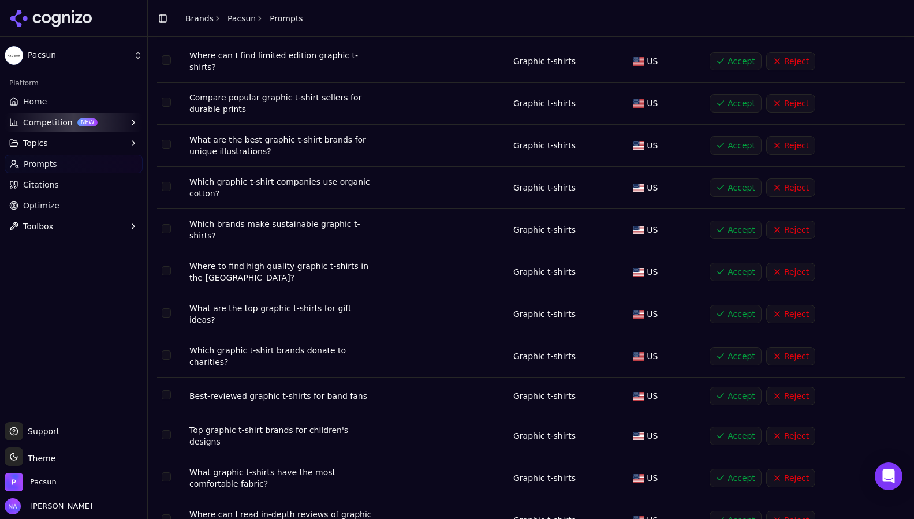
scroll to position [94, 0]
click at [728, 266] on button "Accept" at bounding box center [736, 271] width 52 height 18
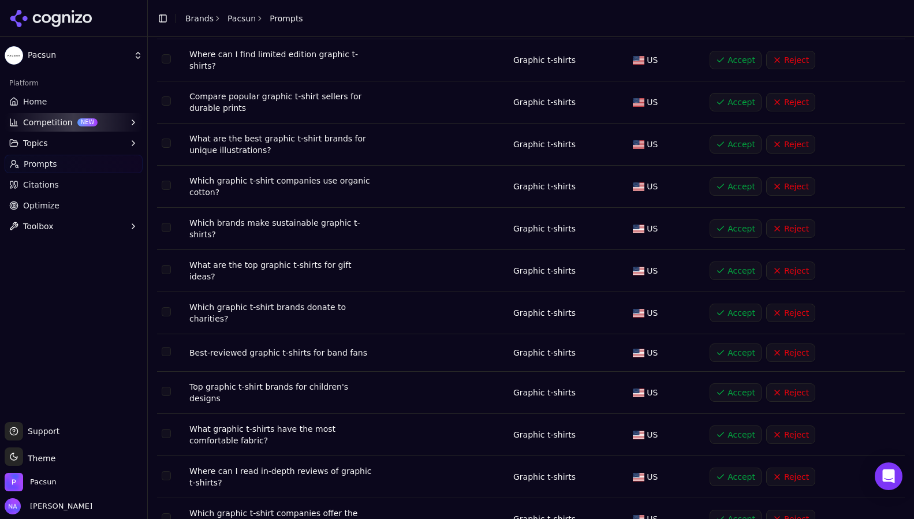
click at [728, 266] on button "Accept" at bounding box center [736, 271] width 52 height 18
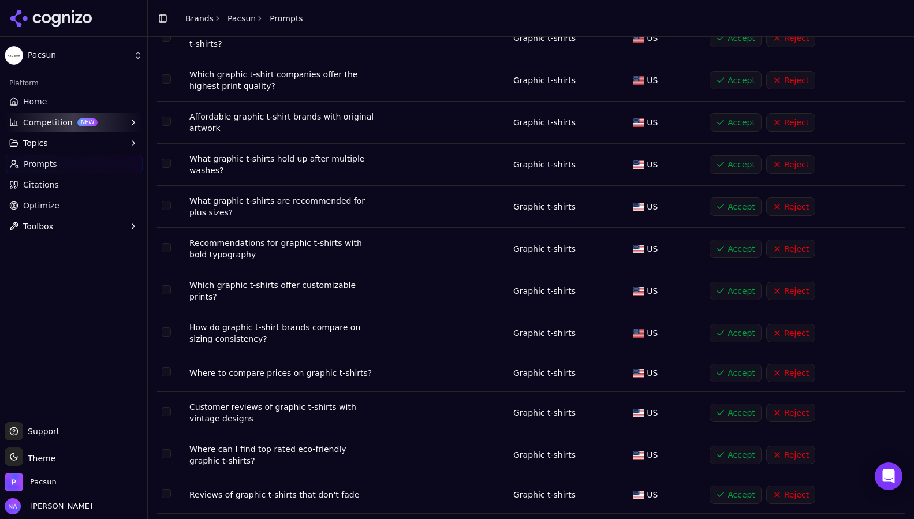
scroll to position [493, 0]
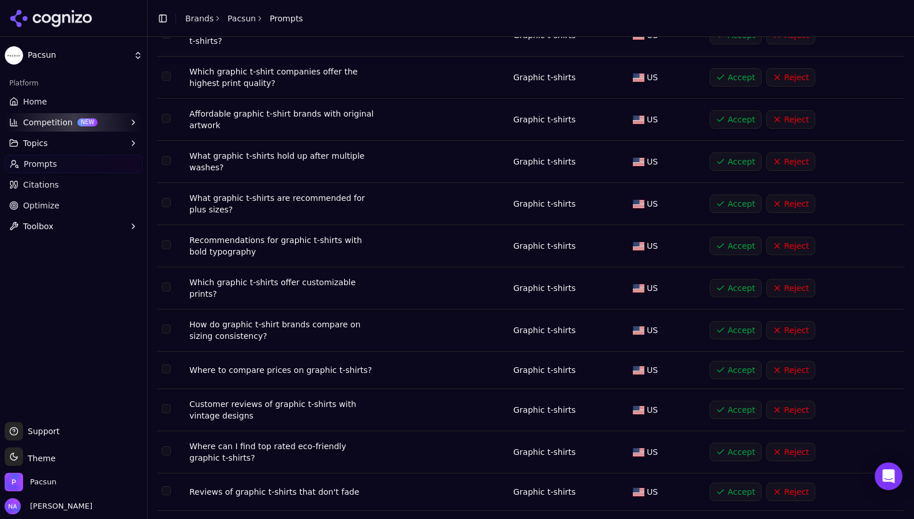
click at [712, 408] on button "Accept" at bounding box center [736, 410] width 52 height 18
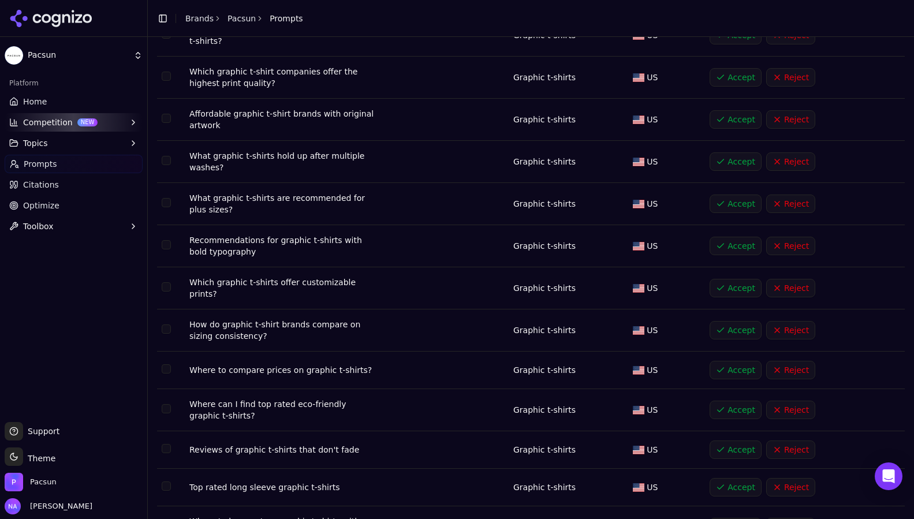
click at [712, 408] on button "Accept" at bounding box center [736, 410] width 52 height 18
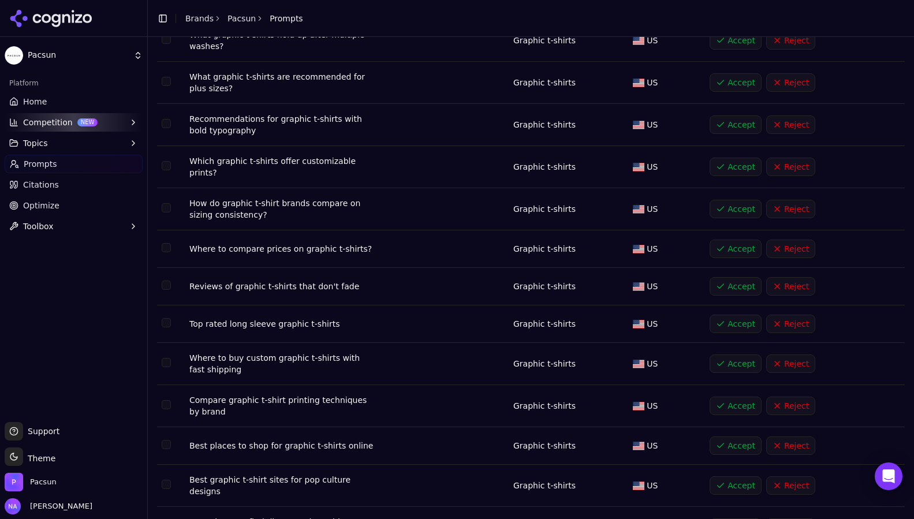
scroll to position [629, 0]
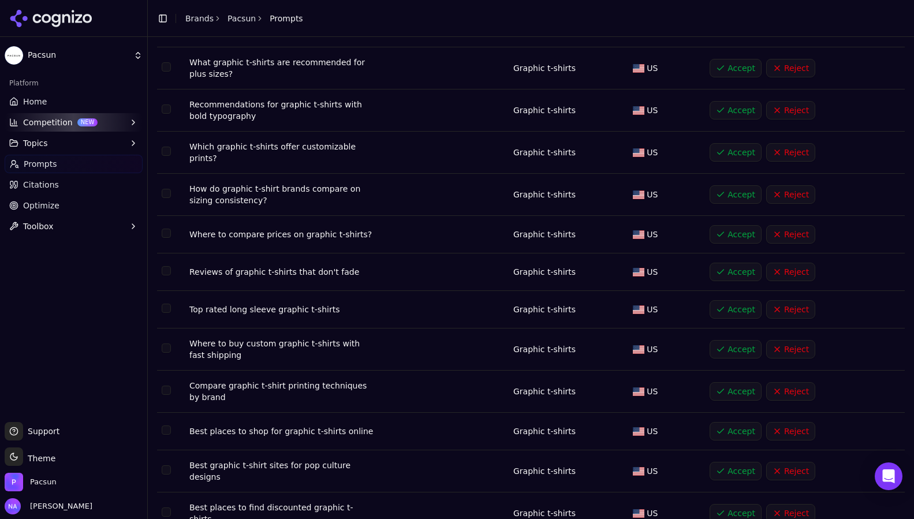
click at [744, 344] on button "Accept" at bounding box center [736, 349] width 52 height 18
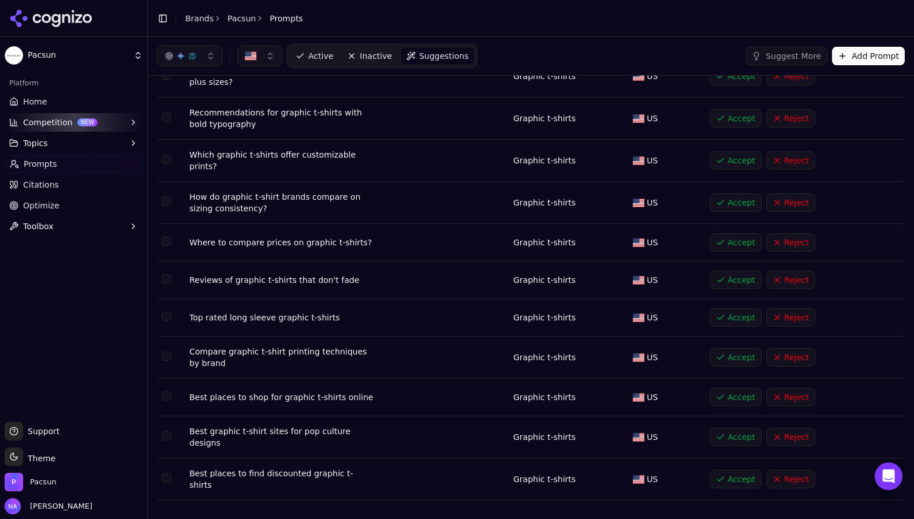
scroll to position [602, 0]
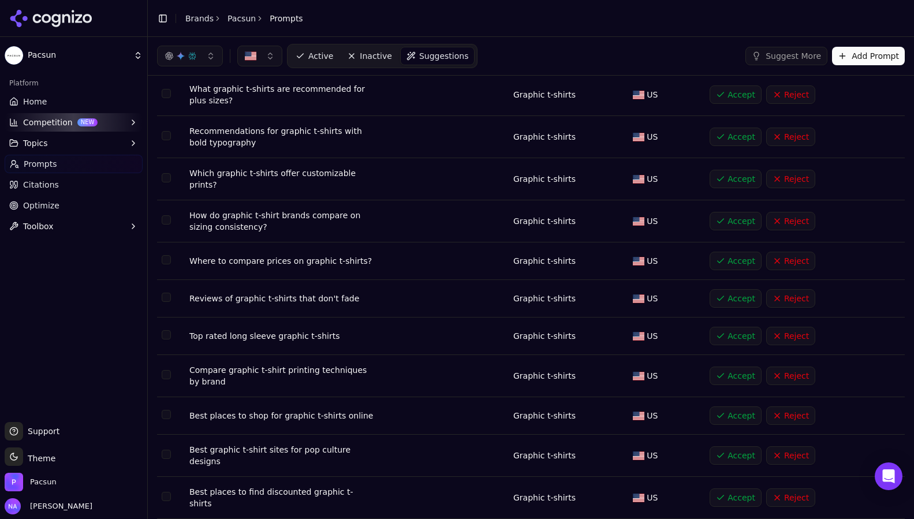
click at [731, 408] on button "Accept" at bounding box center [736, 415] width 52 height 18
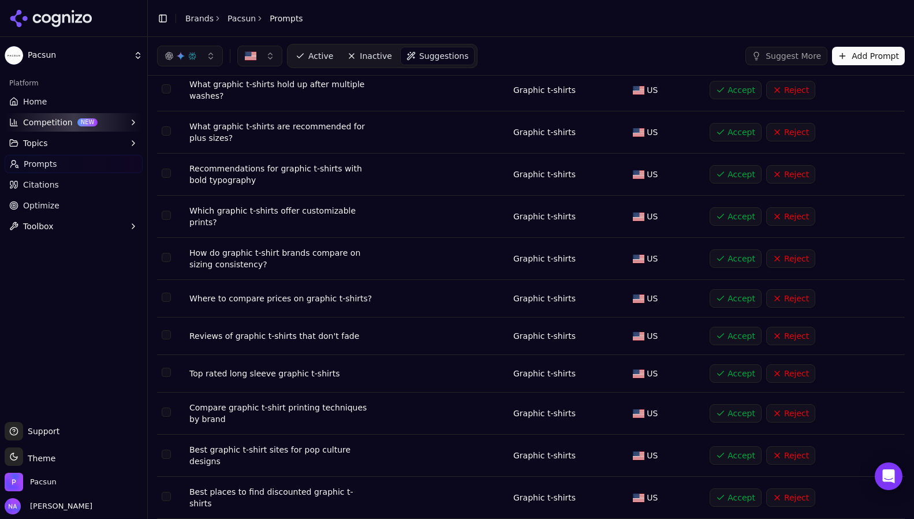
click at [727, 446] on button "Accept" at bounding box center [736, 455] width 52 height 18
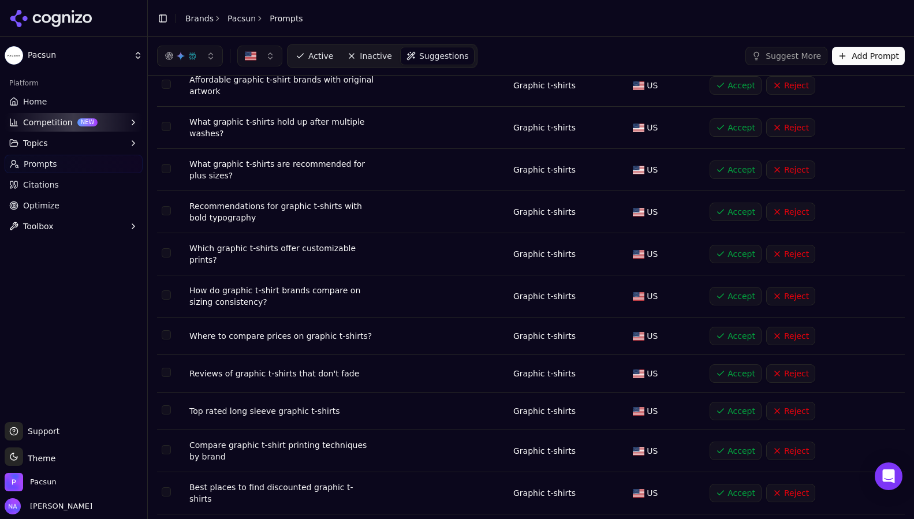
scroll to position [0, 0]
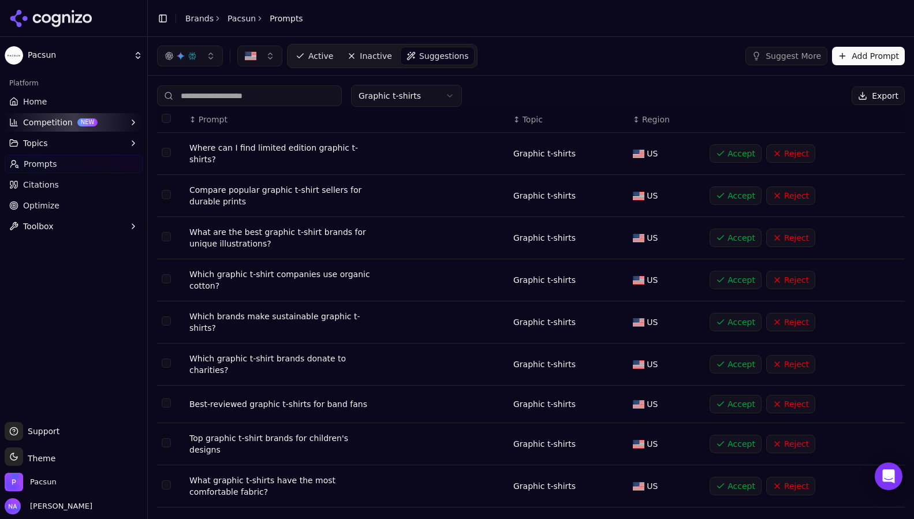
click at [58, 104] on link "Home" at bounding box center [74, 101] width 138 height 18
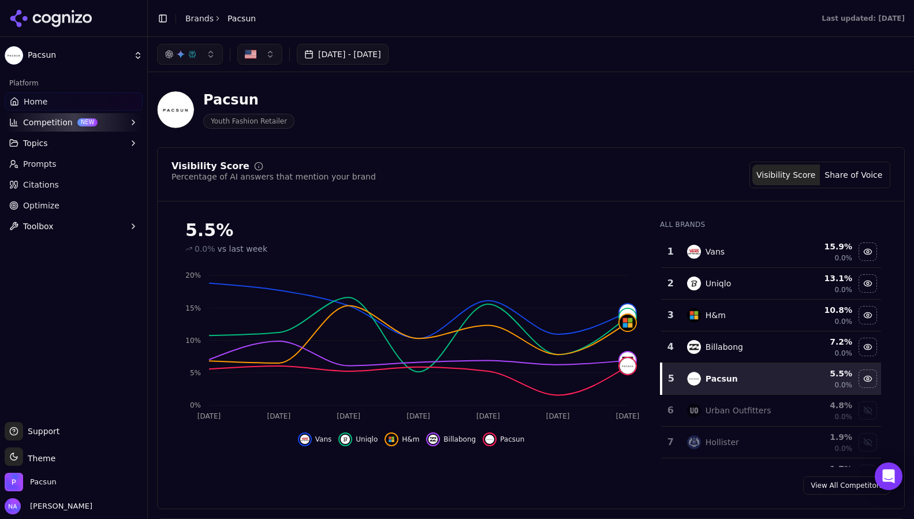
click at [30, 168] on span "Prompts" at bounding box center [39, 164] width 33 height 12
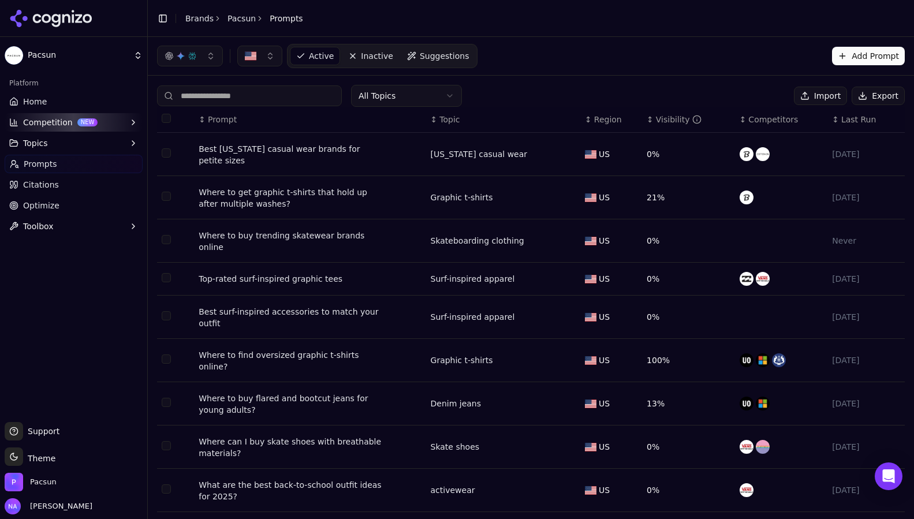
click at [324, 58] on span "Active" at bounding box center [321, 56] width 25 height 12
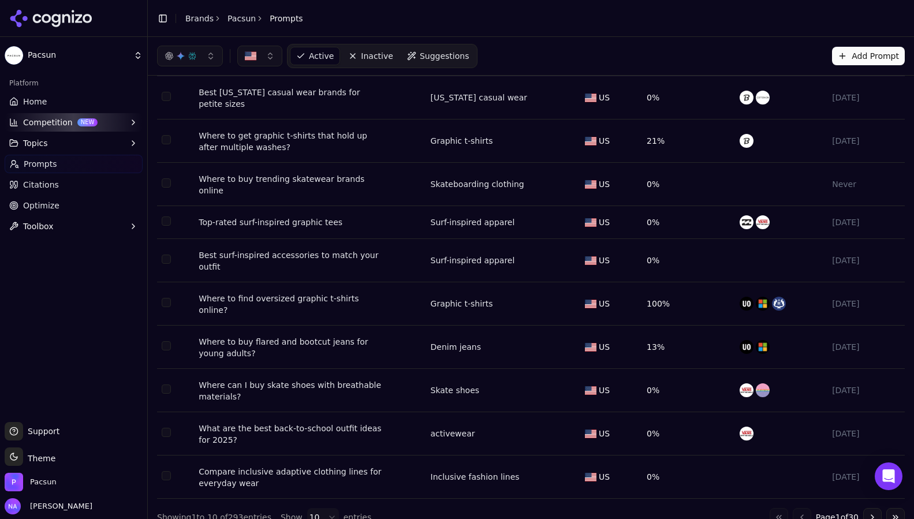
click at [886, 62] on button "Add Prompt" at bounding box center [868, 56] width 73 height 18
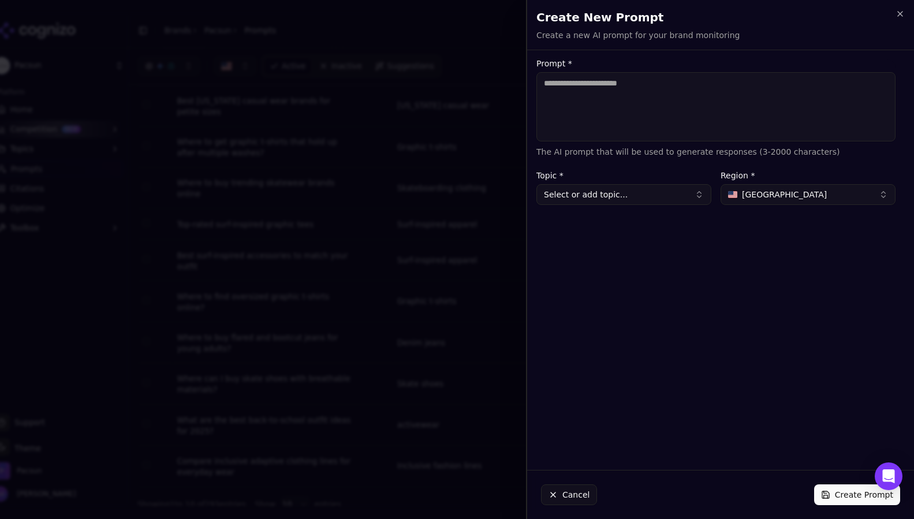
click at [602, 196] on button "Select or add topic..." at bounding box center [623, 194] width 175 height 21
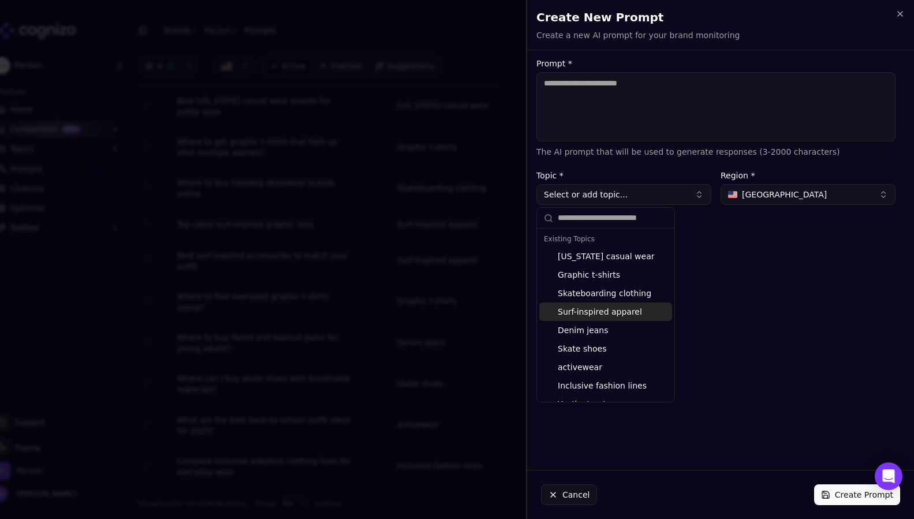
click at [759, 319] on div "Prompt * The AI prompt that will be used to generate responses (3-2000 characte…" at bounding box center [716, 259] width 378 height 401
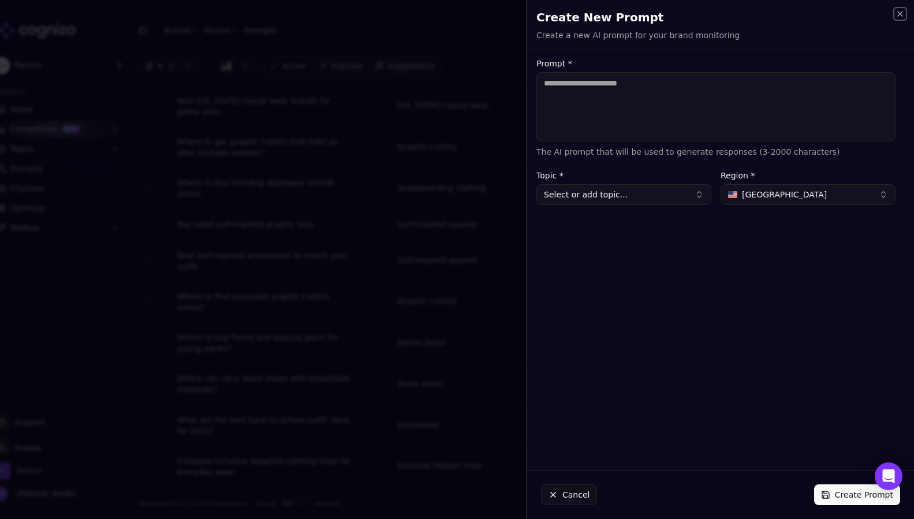
click at [900, 14] on icon "button" at bounding box center [899, 13] width 9 height 9
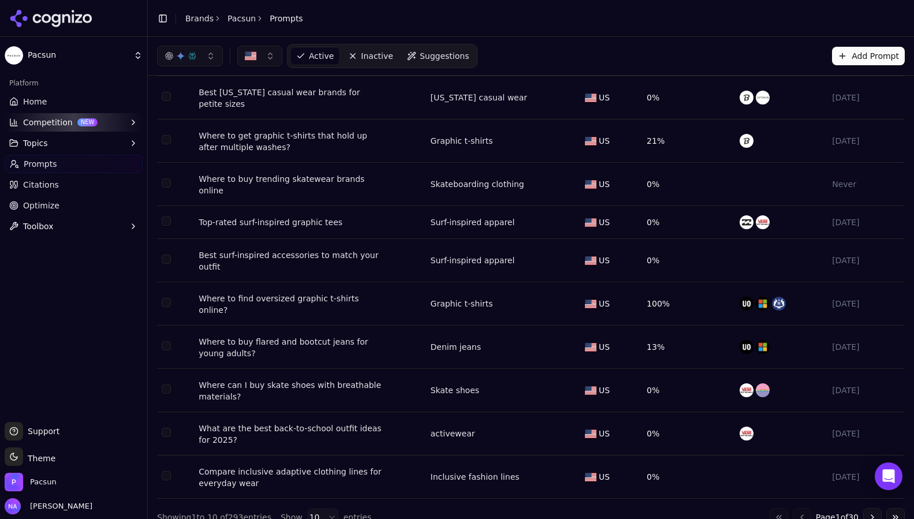
scroll to position [0, 0]
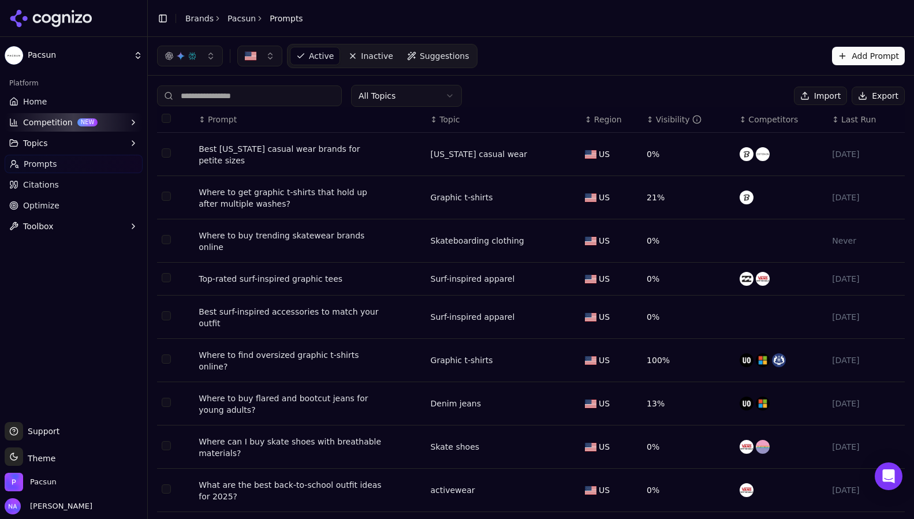
click at [420, 60] on span "Suggestions" at bounding box center [445, 56] width 50 height 12
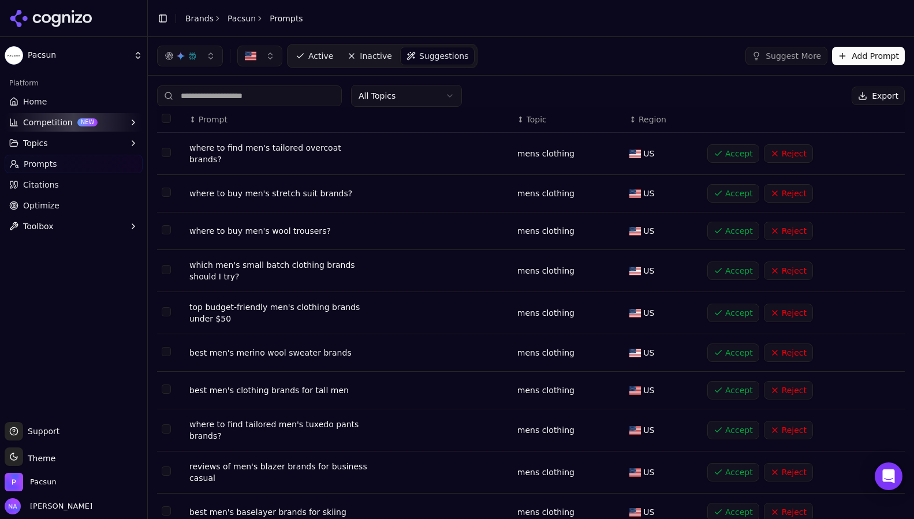
scroll to position [44, 0]
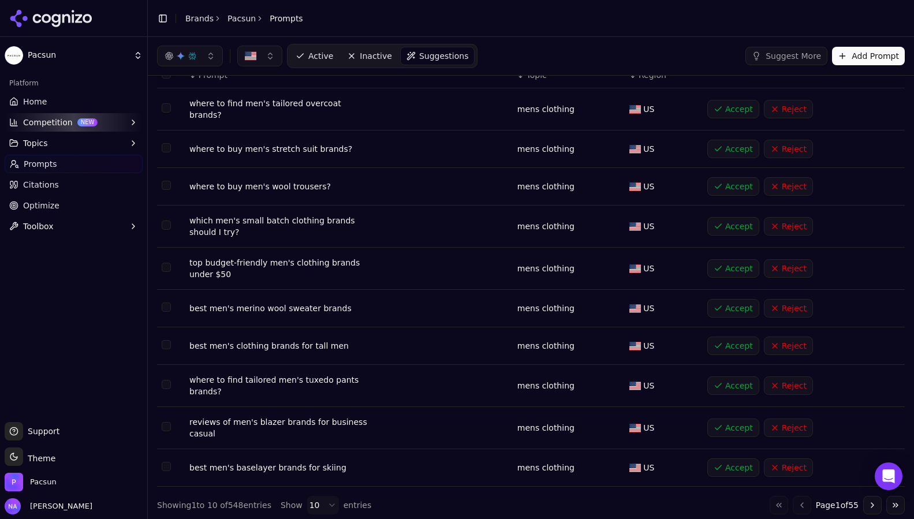
click at [327, 498] on html "Pacsun Platform Home Competition NEW Topics Prompts Citations Optimize Toolbox …" at bounding box center [457, 259] width 914 height 519
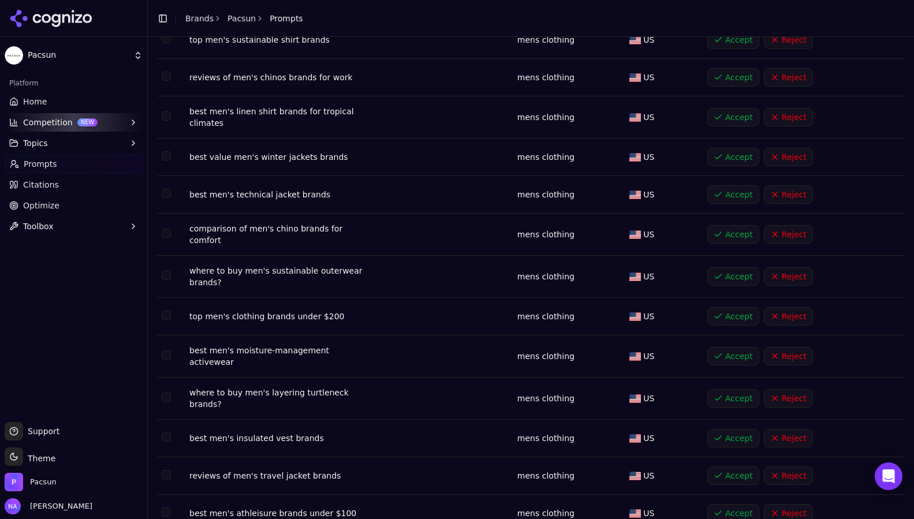
scroll to position [1298, 0]
click at [741, 307] on button "Accept" at bounding box center [733, 316] width 52 height 18
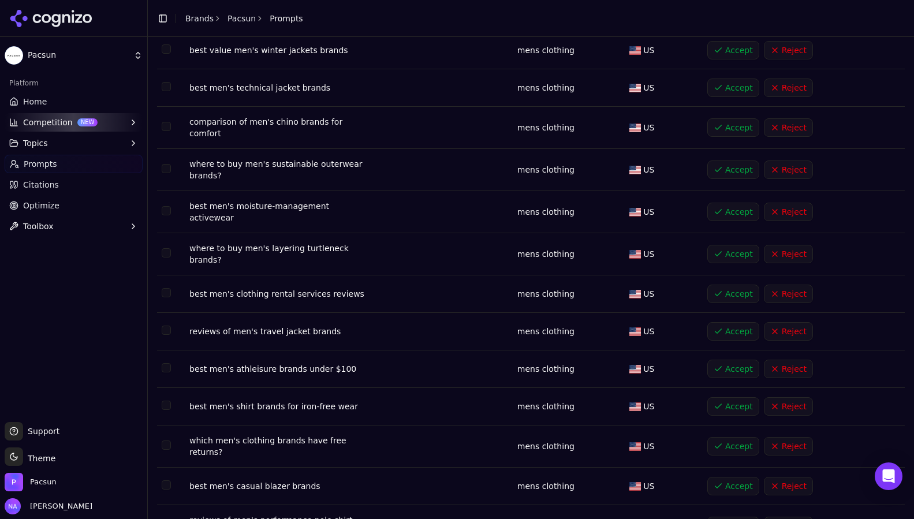
scroll to position [1445, 0]
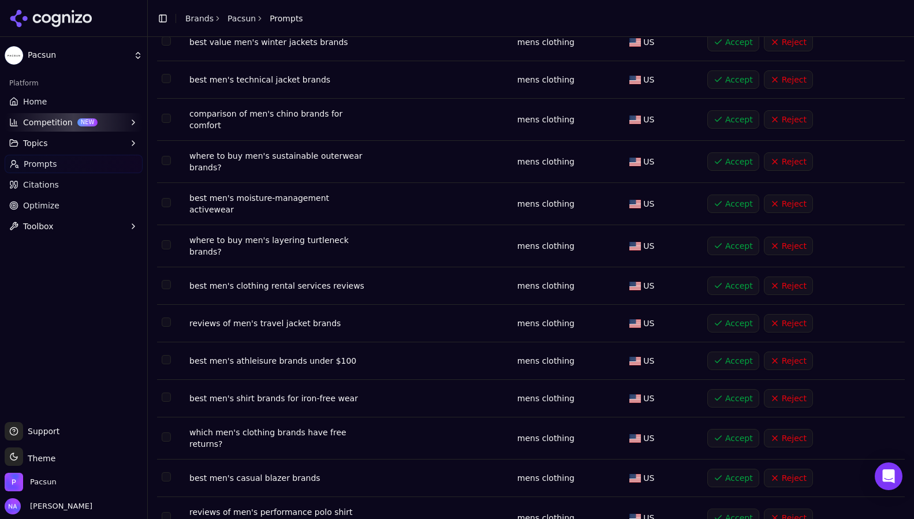
click at [740, 352] on button "Accept" at bounding box center [733, 361] width 52 height 18
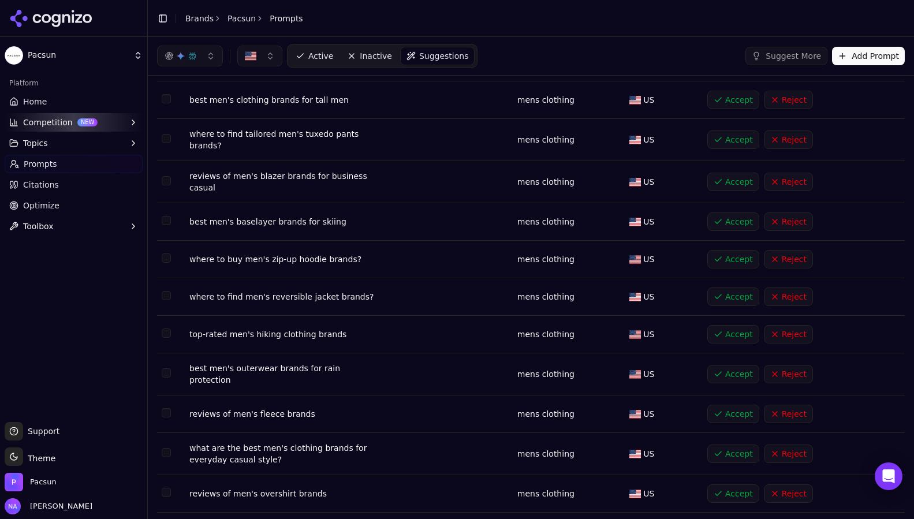
scroll to position [0, 0]
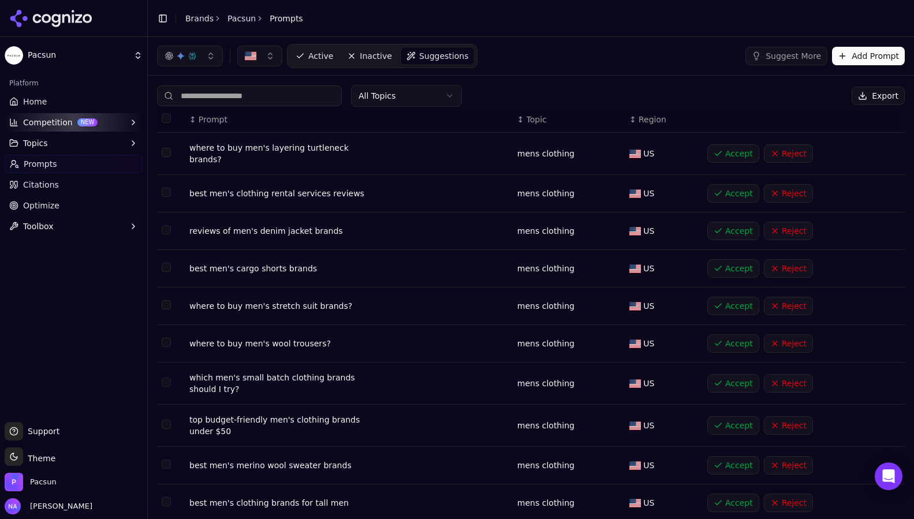
click at [395, 100] on html "Pacsun Platform Home Competition NEW Topics Prompts Citations Optimize Toolbox …" at bounding box center [457, 259] width 914 height 519
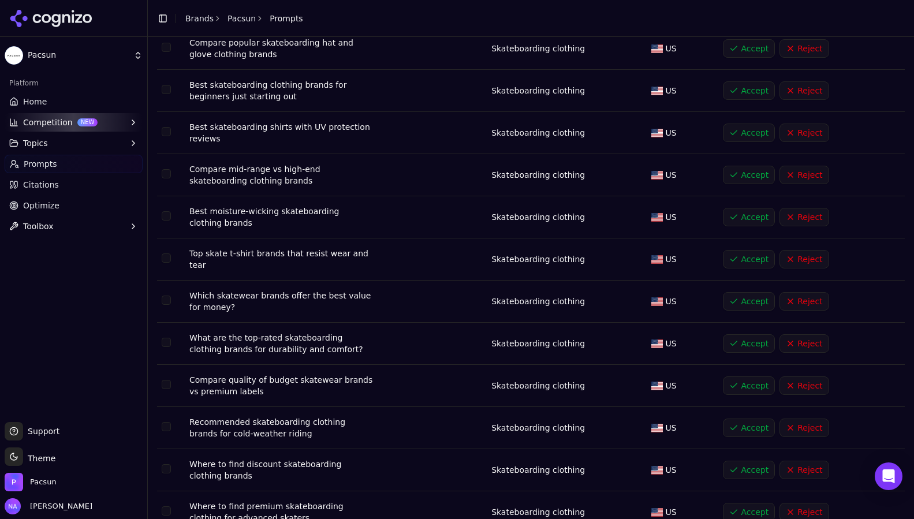
scroll to position [529, 0]
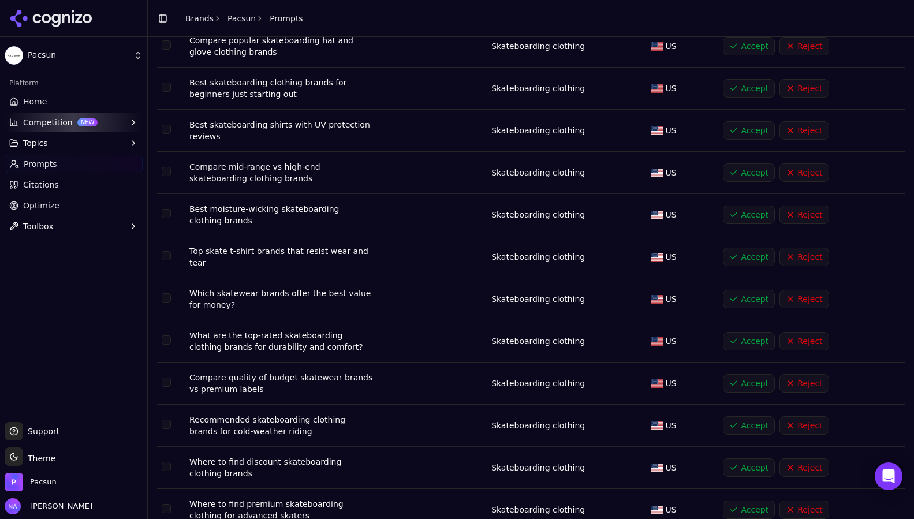
click at [737, 298] on button "Accept" at bounding box center [749, 299] width 52 height 18
click at [737, 298] on div "Accept Reject" at bounding box center [809, 299] width 173 height 18
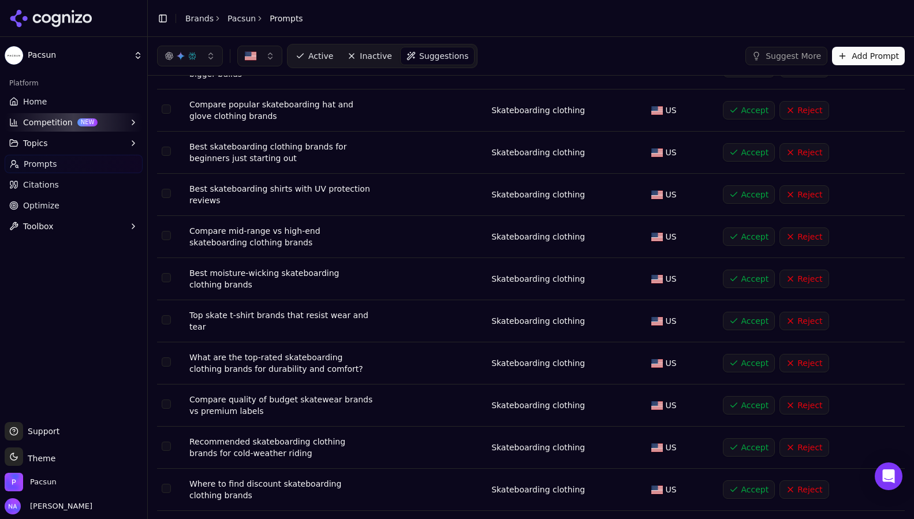
scroll to position [0, 0]
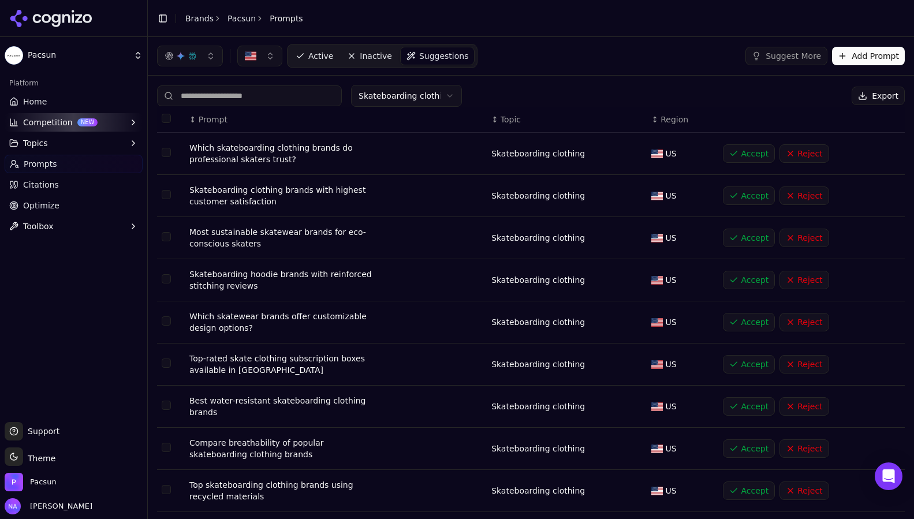
click at [411, 97] on html "Pacsun Platform Home Competition NEW Topics Prompts Citations Optimize Toolbox …" at bounding box center [457, 259] width 914 height 519
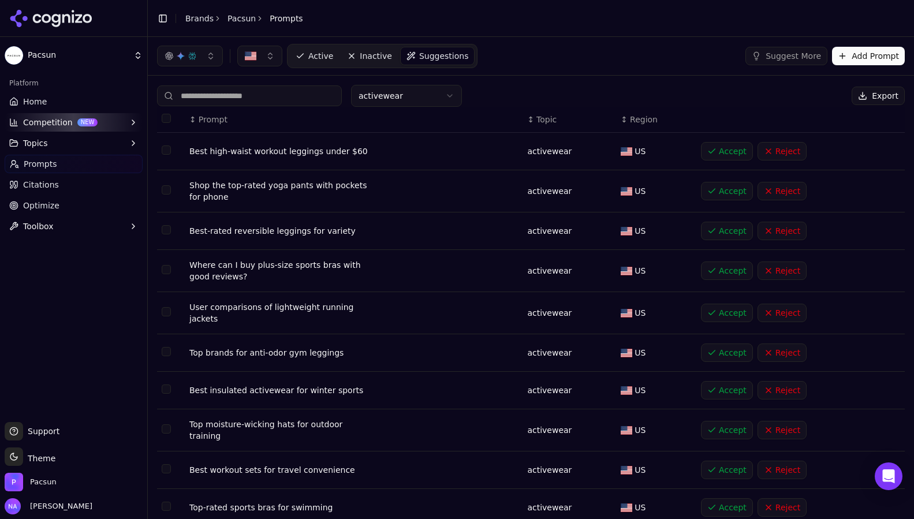
click at [85, 165] on link "Prompts" at bounding box center [74, 164] width 138 height 18
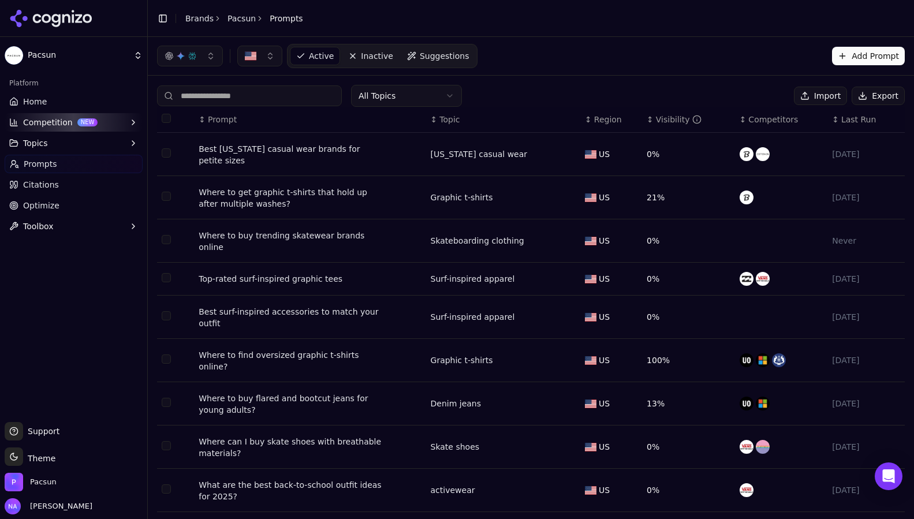
scroll to position [57, 0]
